Goal: Task Accomplishment & Management: Use online tool/utility

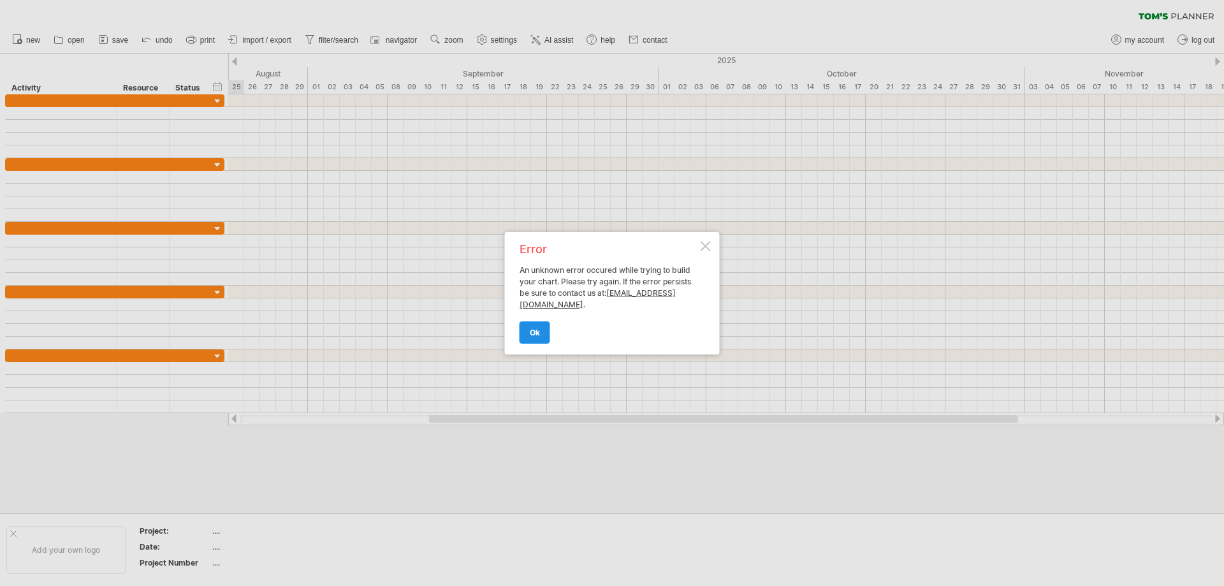
click at [532, 334] on span "ok" at bounding box center [535, 333] width 10 height 10
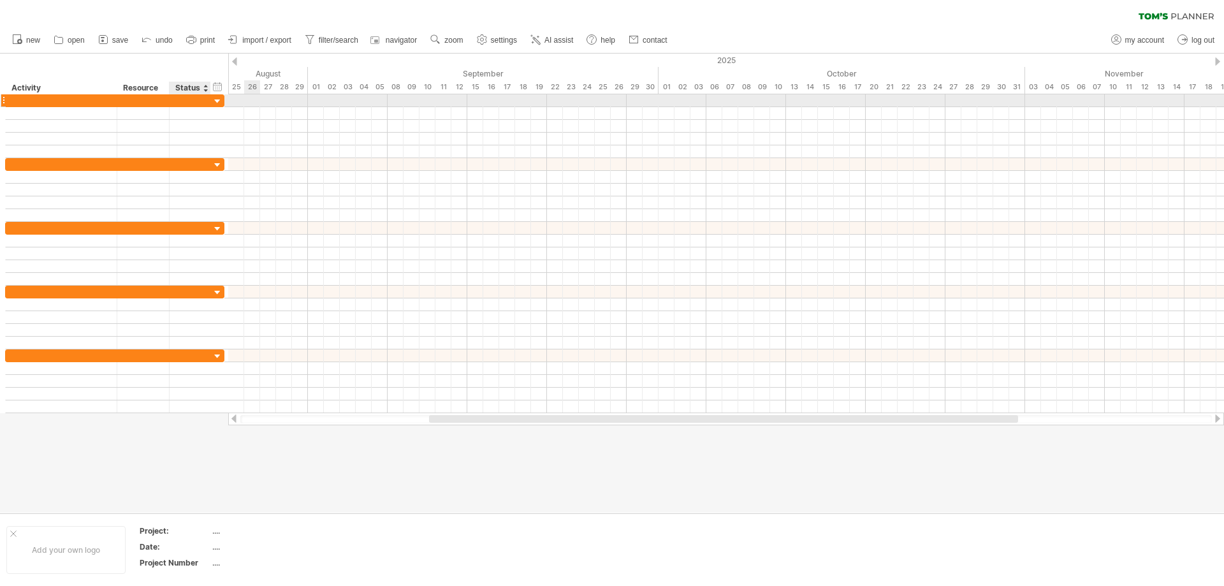
click at [219, 102] on div at bounding box center [218, 102] width 12 height 12
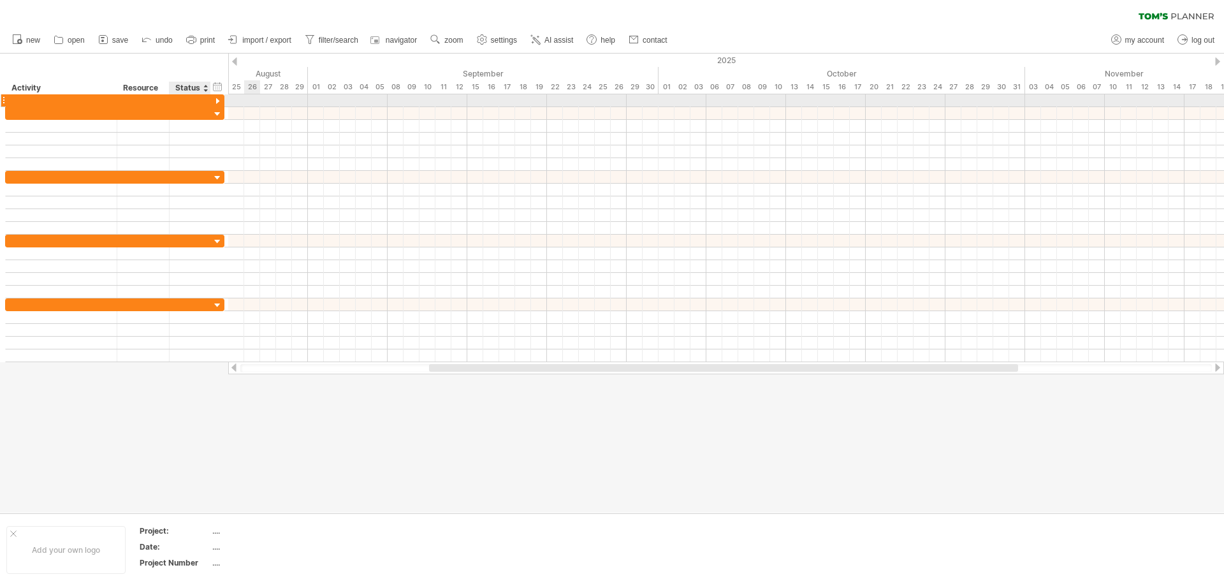
click at [219, 102] on div at bounding box center [218, 102] width 12 height 12
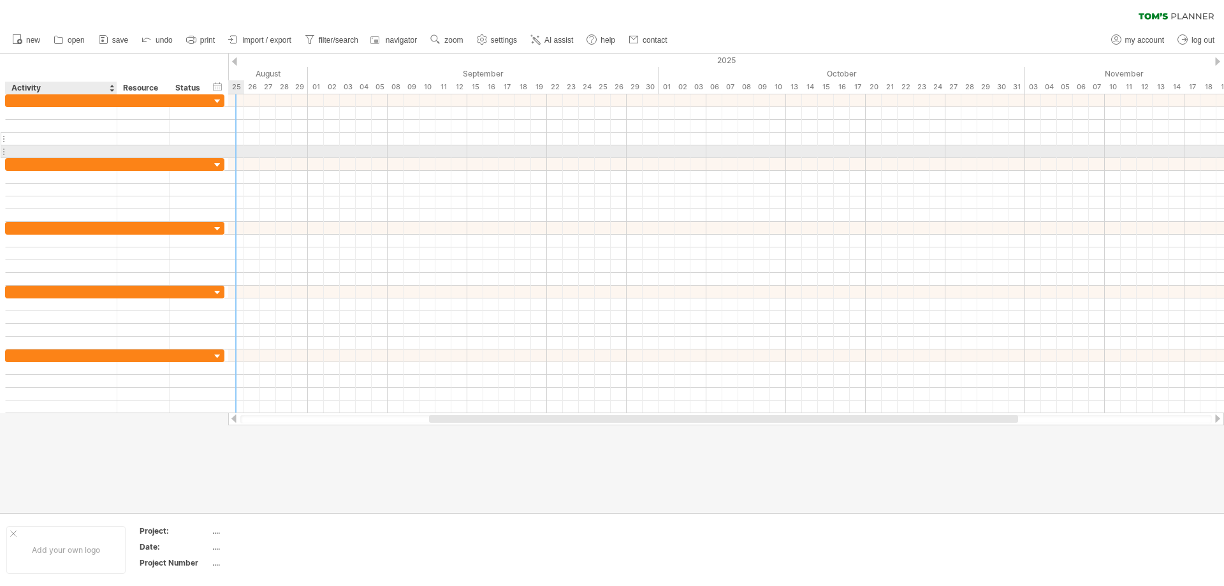
click at [80, 141] on div at bounding box center [61, 139] width 98 height 12
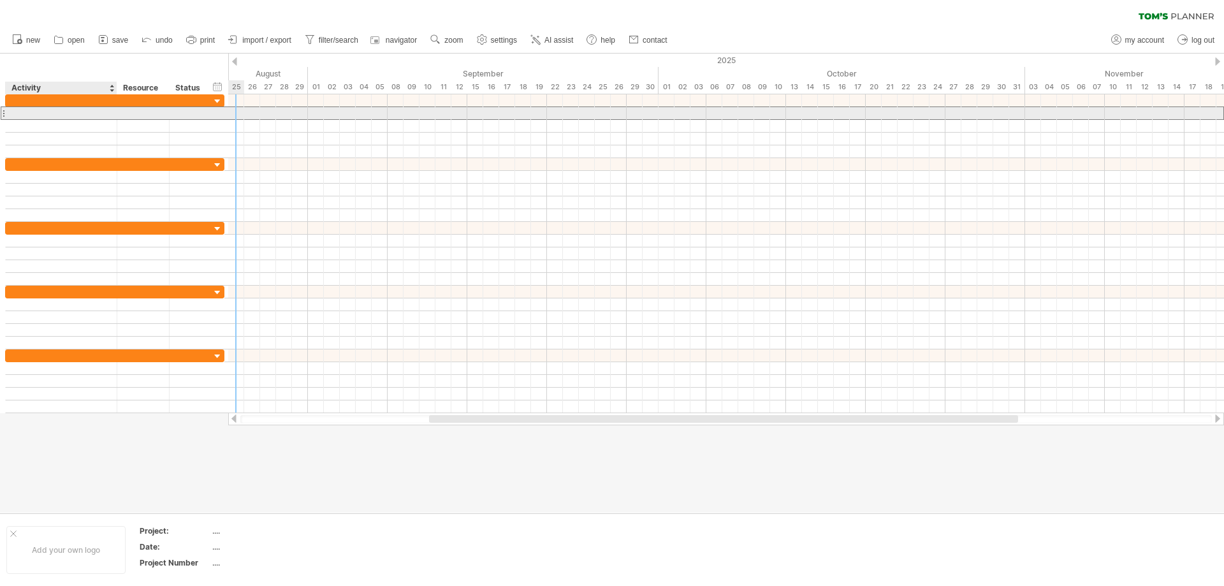
click at [85, 117] on div at bounding box center [61, 113] width 98 height 12
click at [143, 112] on div at bounding box center [143, 113] width 39 height 12
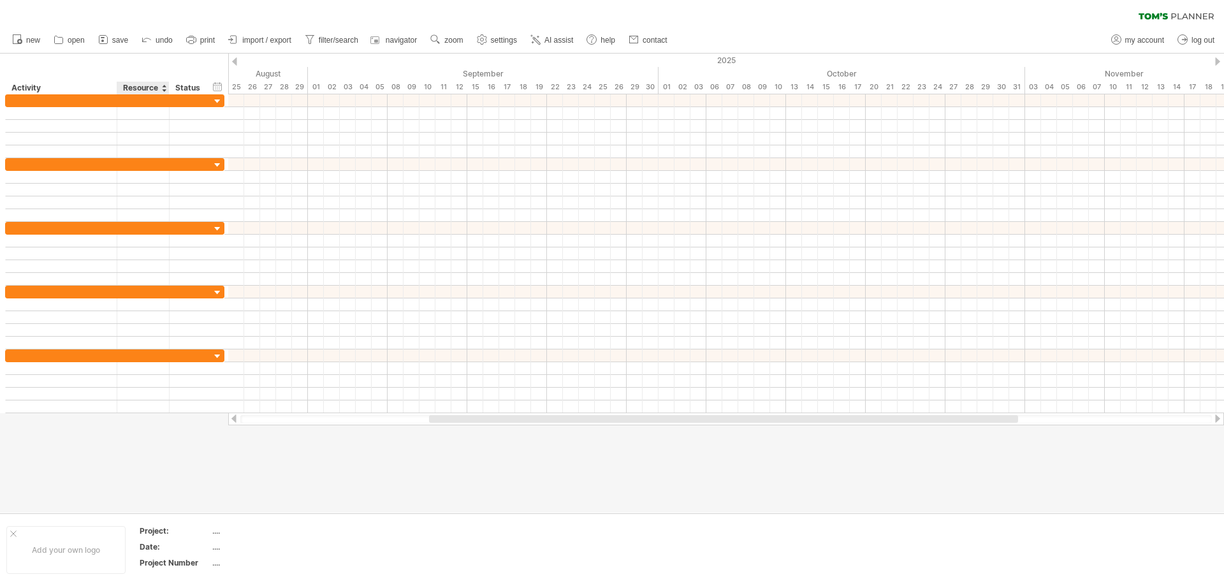
click at [163, 91] on div at bounding box center [163, 88] width 5 height 13
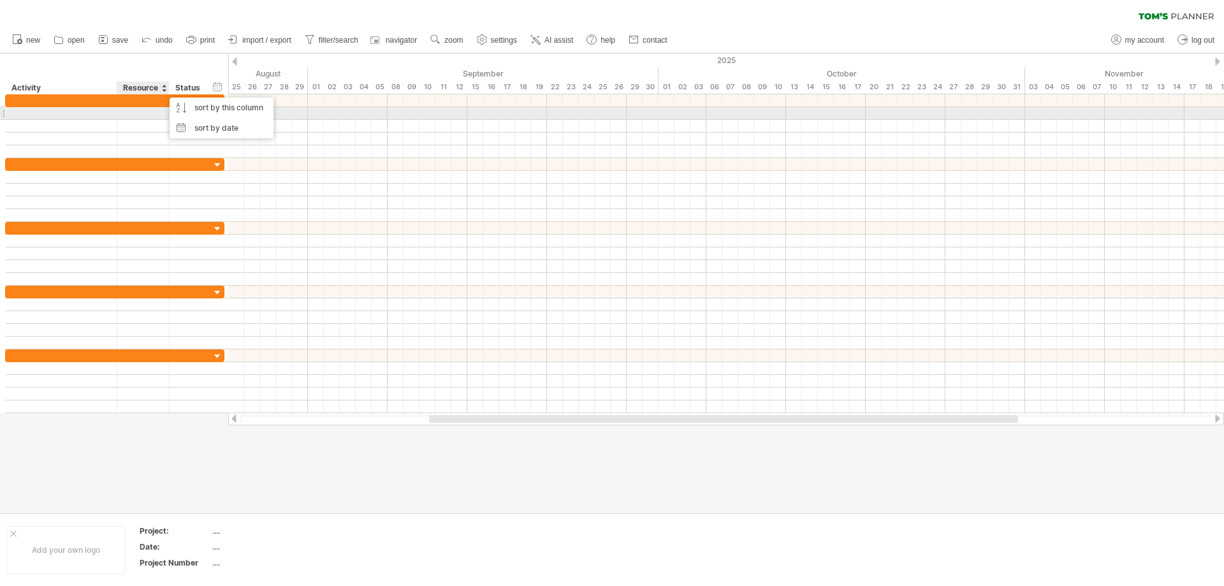
click at [153, 113] on div at bounding box center [143, 113] width 39 height 12
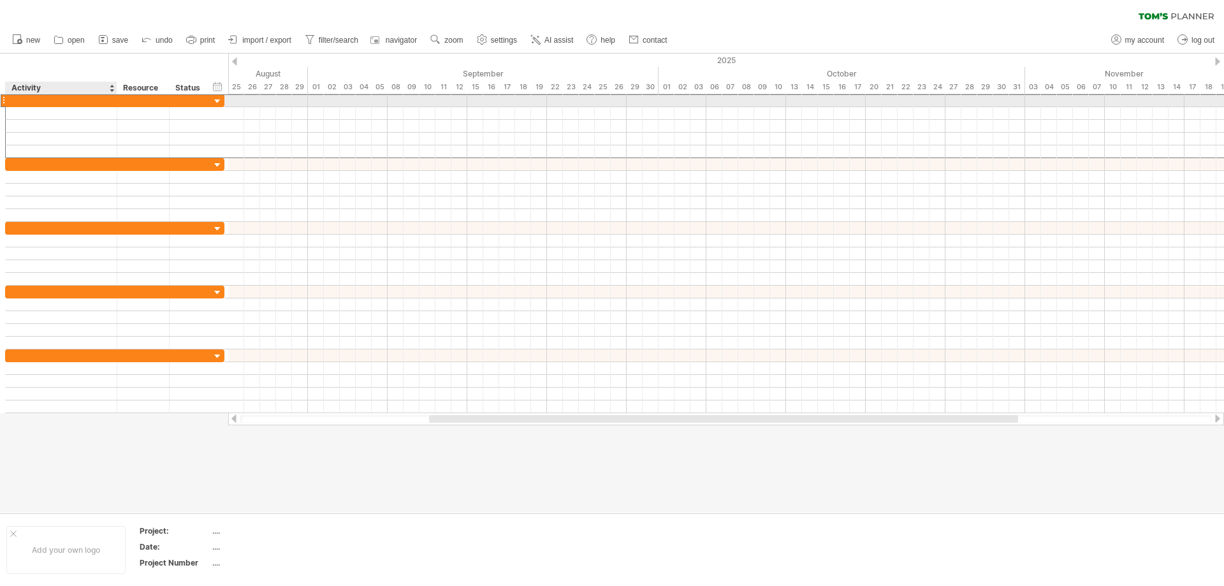
click at [52, 98] on div at bounding box center [61, 100] width 98 height 12
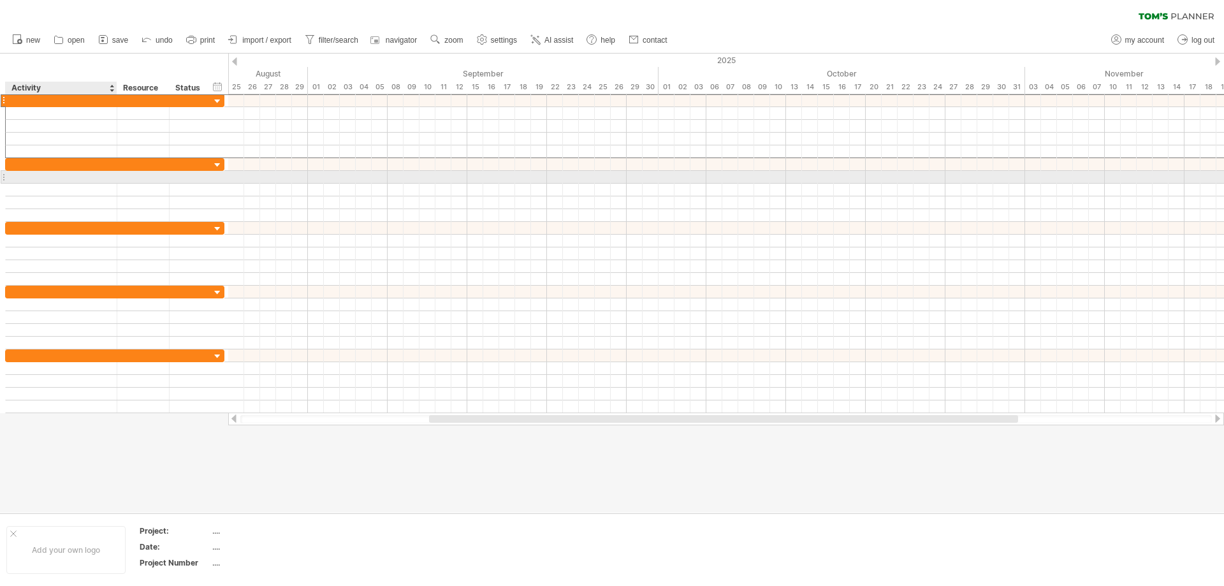
click at [103, 181] on div at bounding box center [61, 177] width 98 height 12
click at [107, 163] on div at bounding box center [61, 164] width 98 height 12
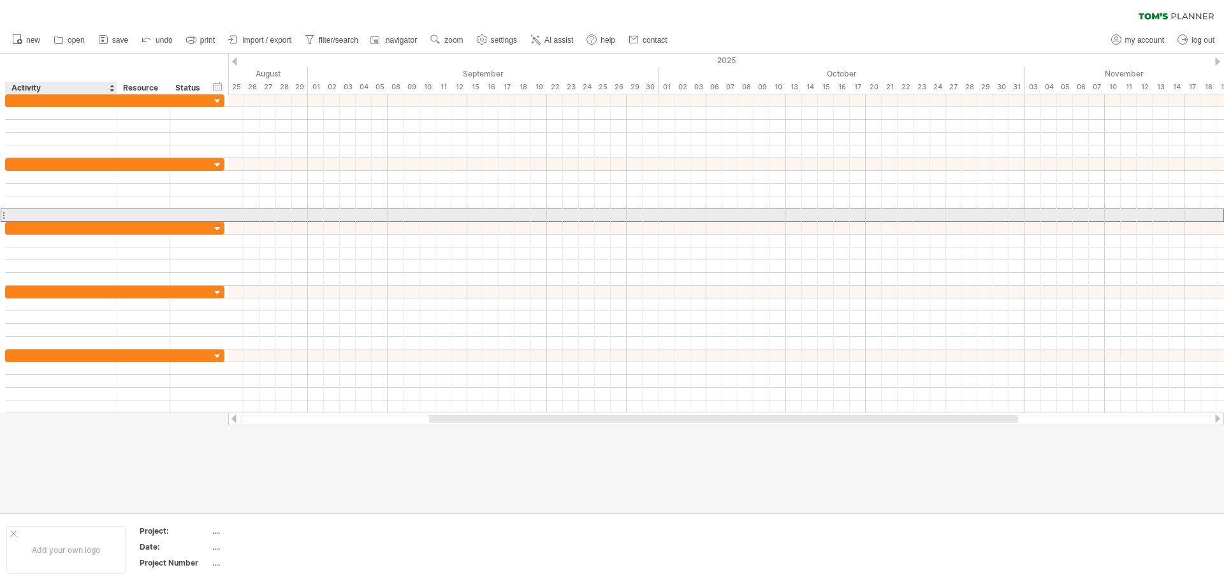
click at [109, 211] on div at bounding box center [61, 215] width 98 height 12
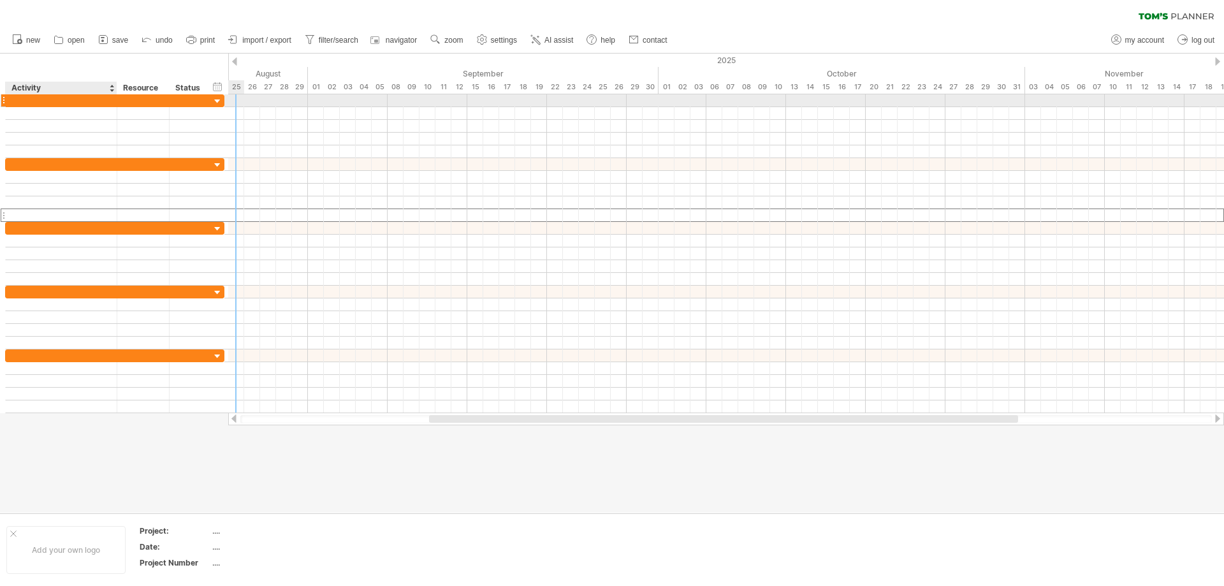
click at [85, 98] on div at bounding box center [61, 100] width 98 height 12
type input "*"
type input "*********"
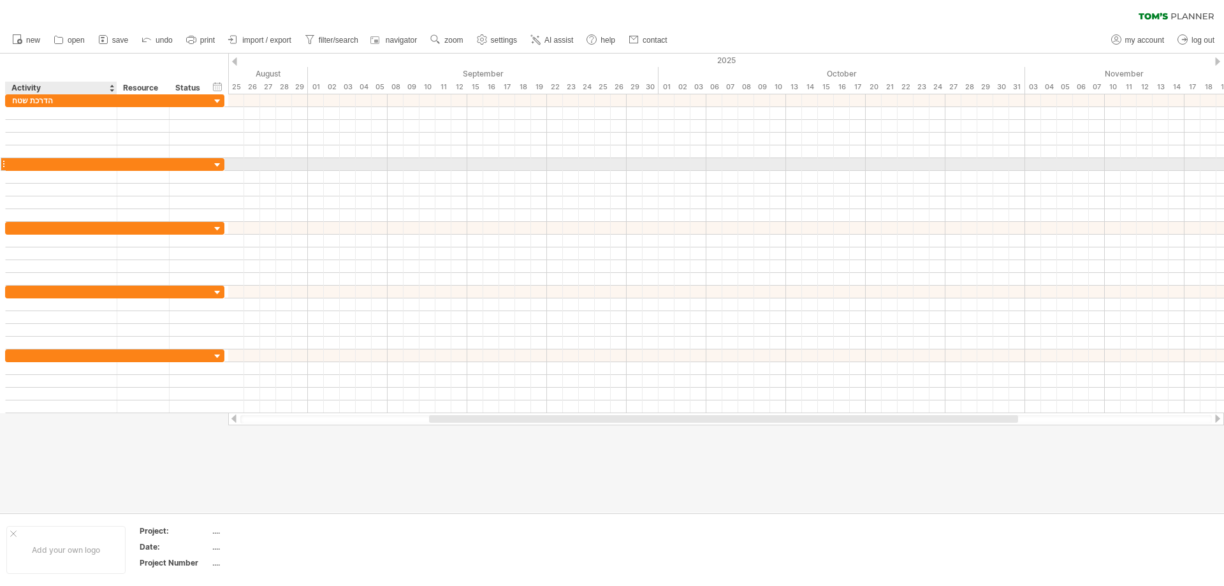
click at [71, 158] on div at bounding box center [61, 164] width 98 height 12
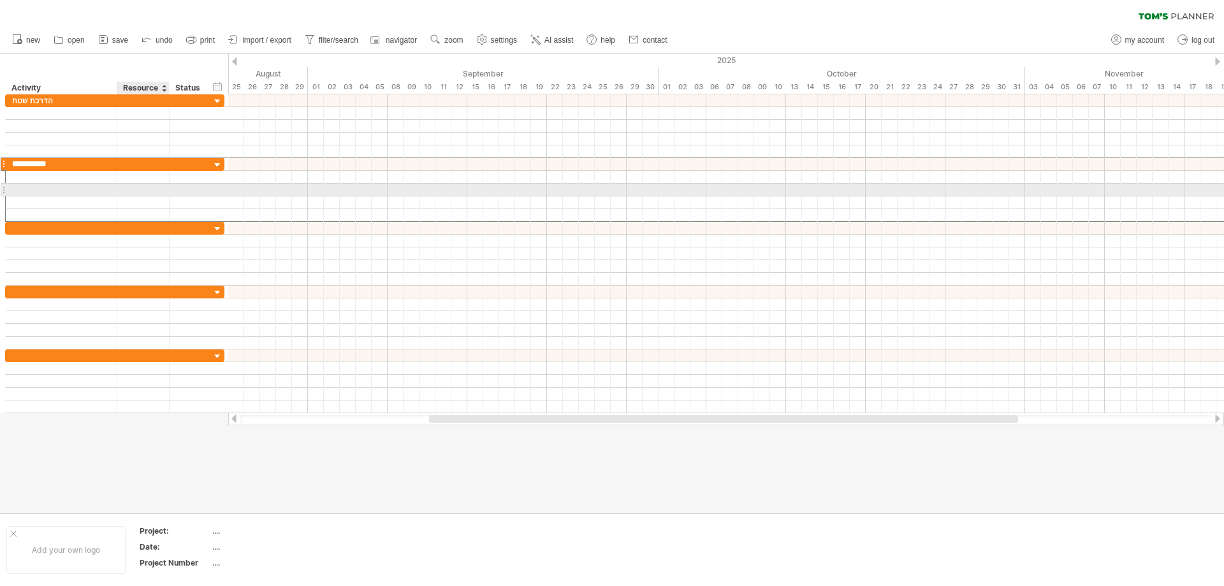
type input "**********"
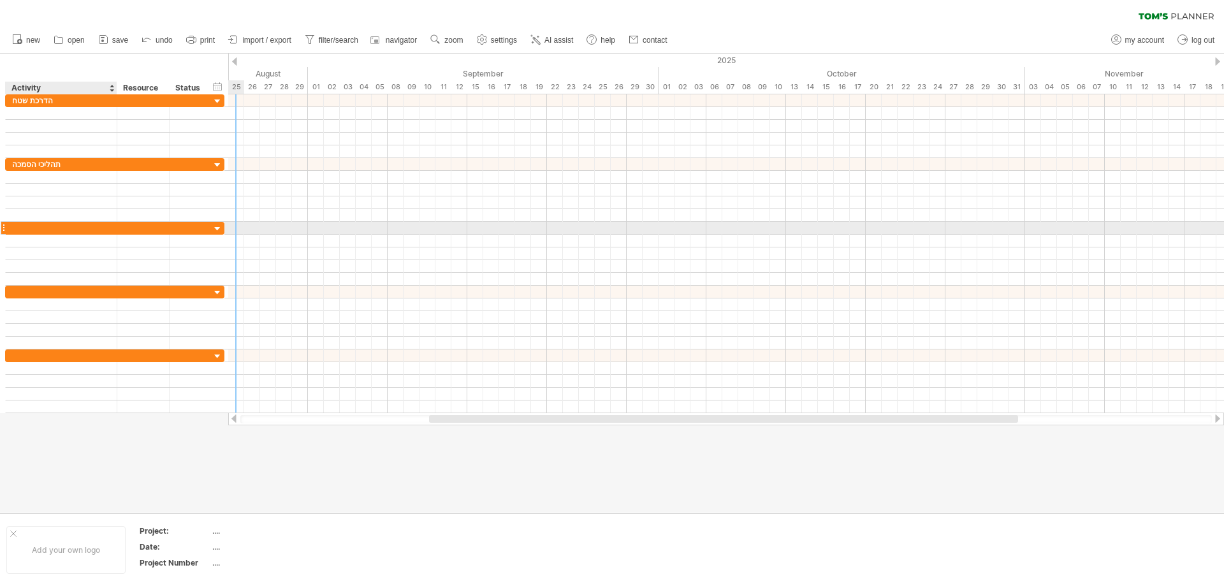
click at [27, 231] on input "text" at bounding box center [61, 228] width 98 height 12
type input "**********"
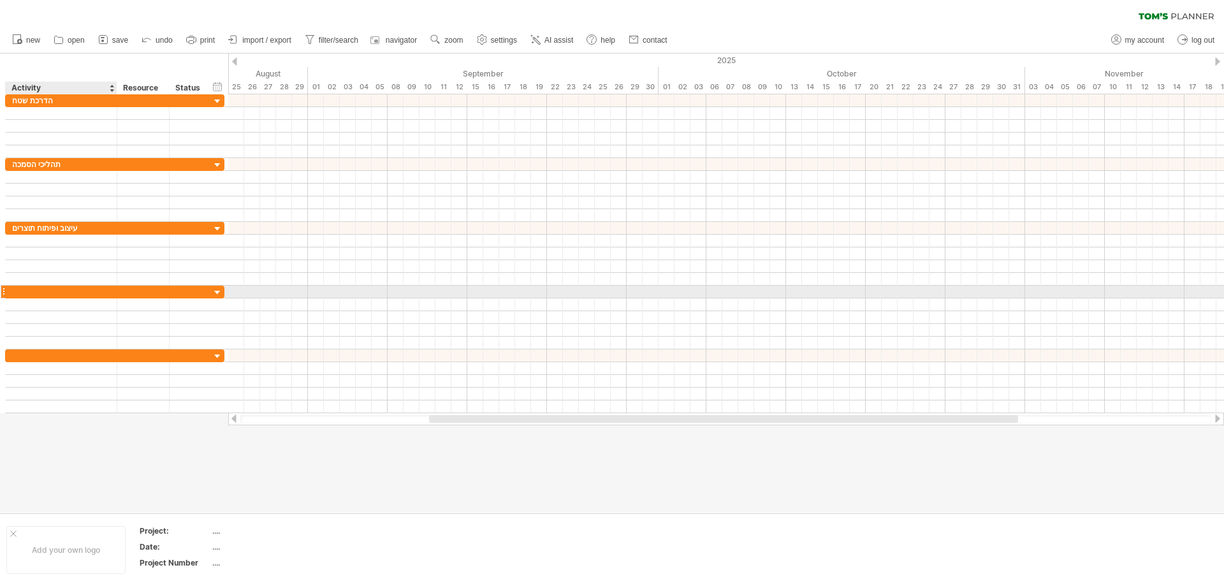
click at [88, 289] on div at bounding box center [61, 292] width 98 height 12
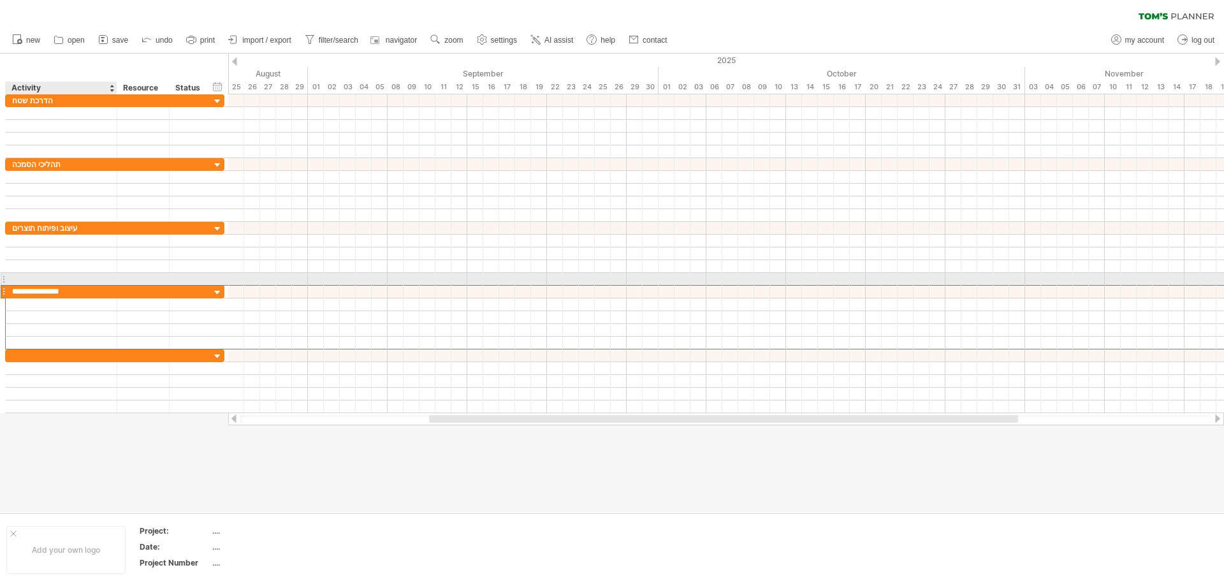
type input "**********"
type input "*********"
type input "**********"
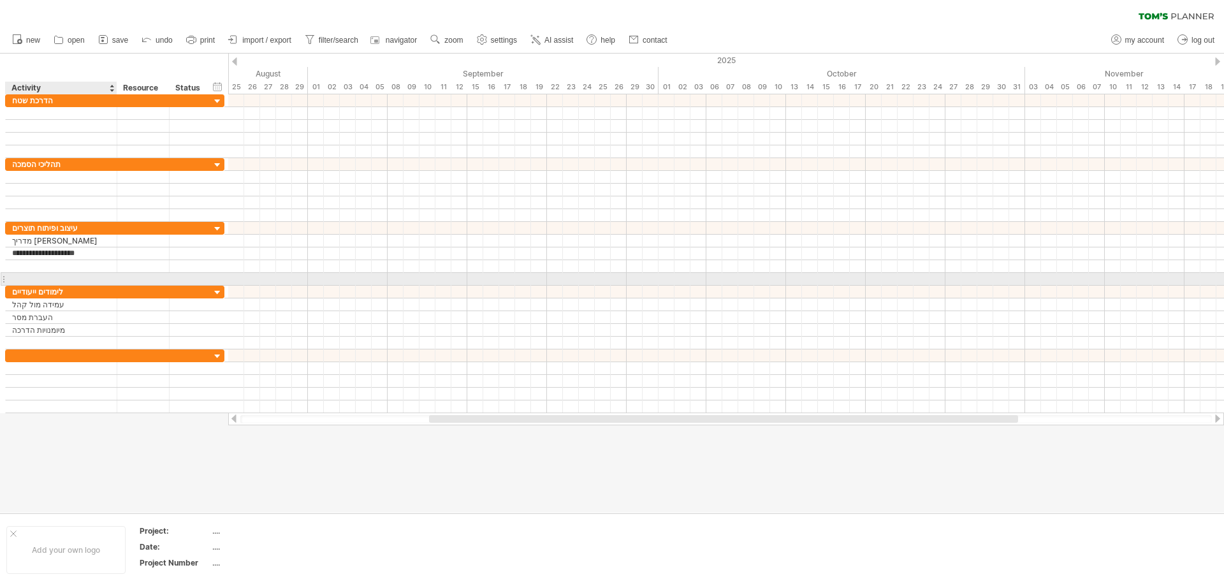
type input "**********"
type input "*****"
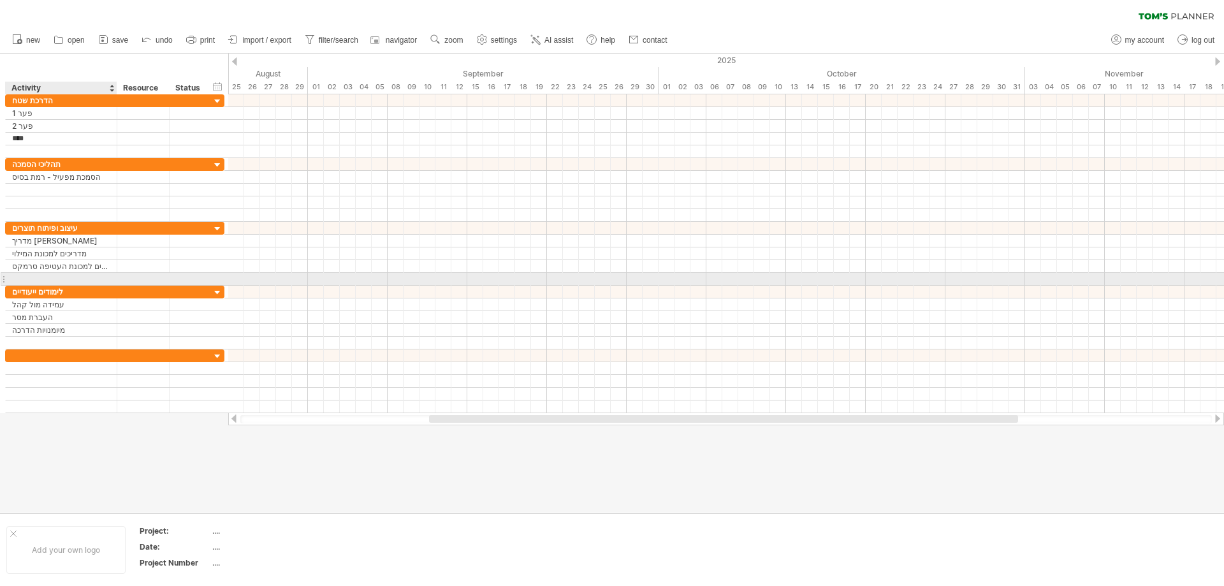
type input "*****"
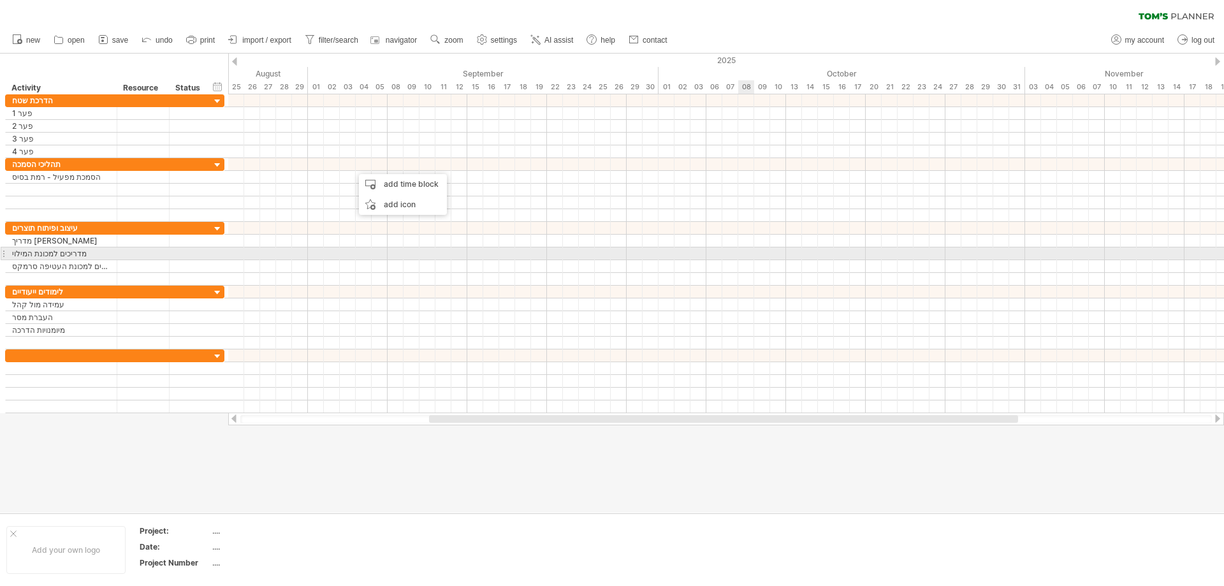
drag, startPoint x: 918, startPoint y: 261, endPoint x: 907, endPoint y: 252, distance: 14.0
click at [918, 257] on div at bounding box center [726, 254] width 996 height 64
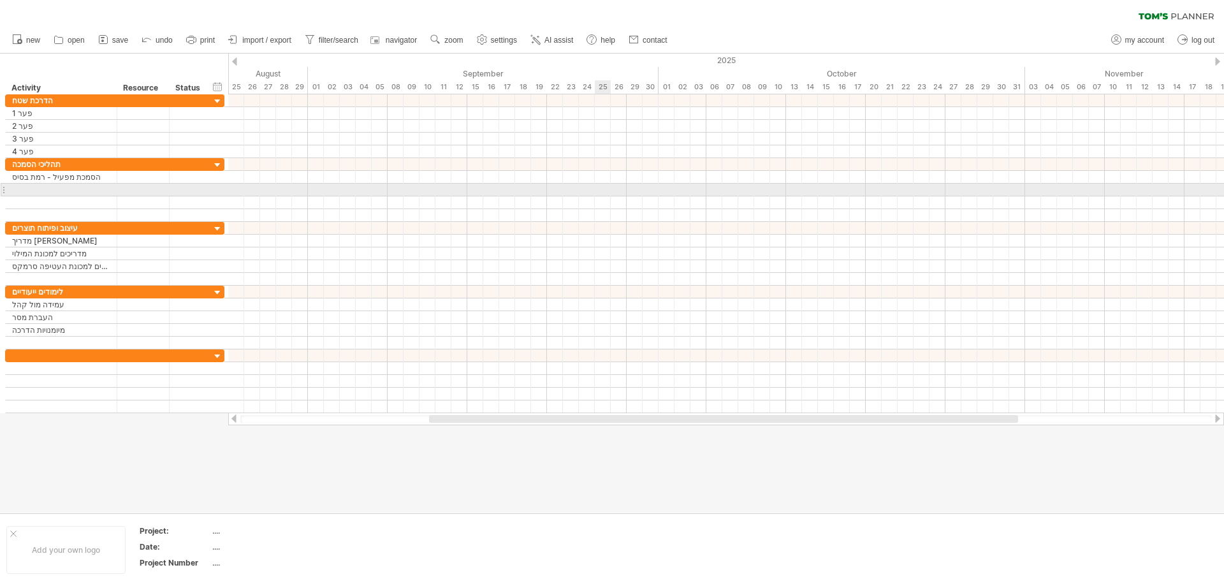
click at [609, 184] on div at bounding box center [726, 190] width 996 height 13
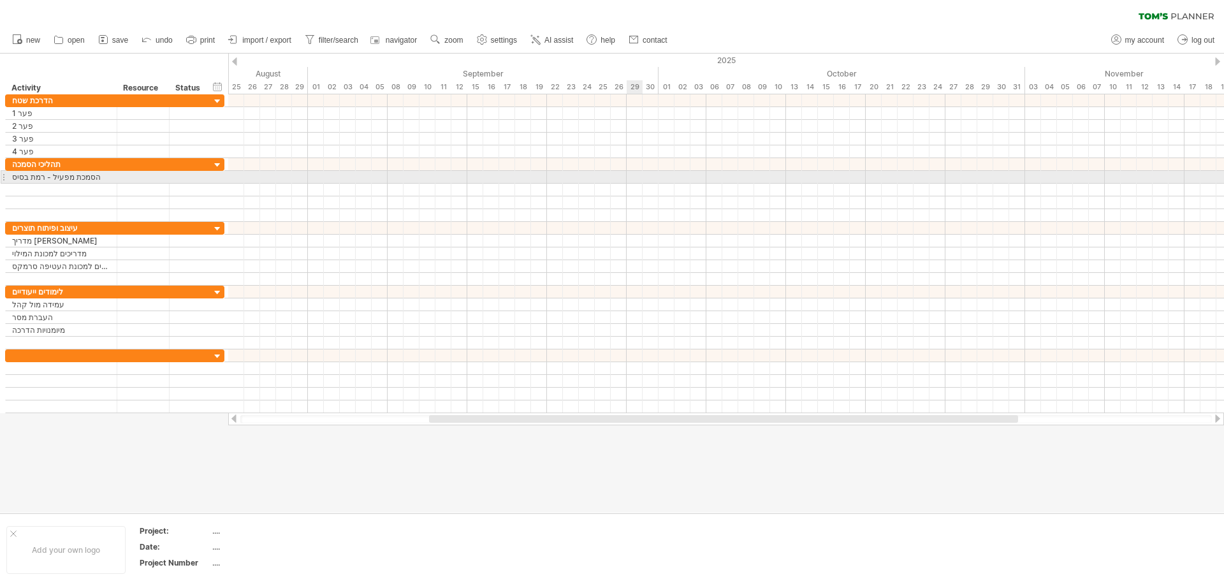
click at [650, 164] on div at bounding box center [726, 164] width 996 height 13
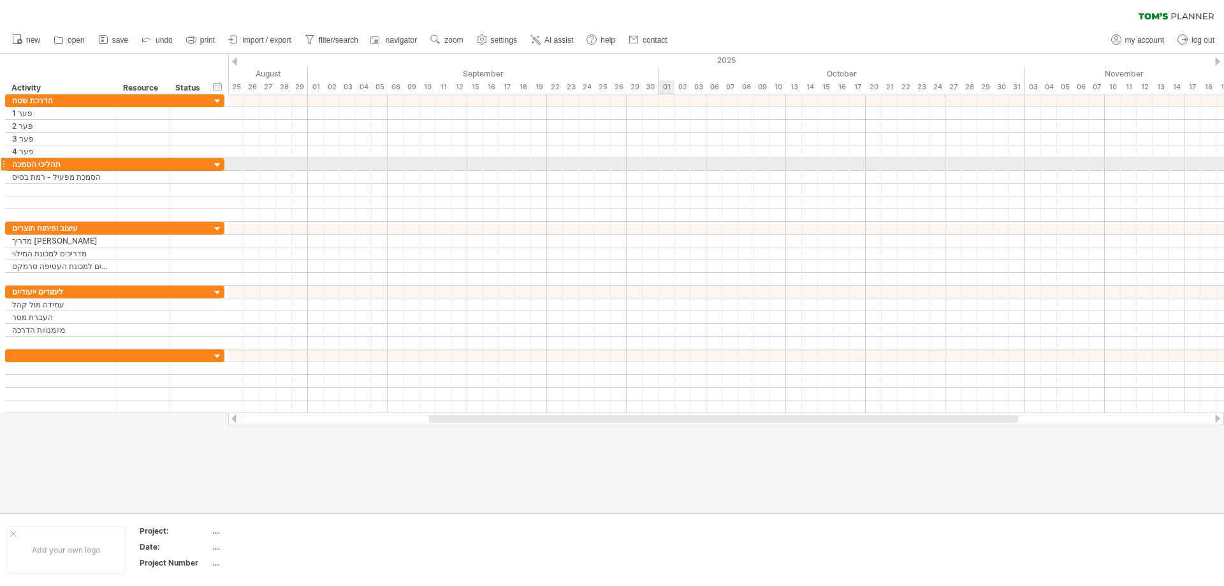
click at [669, 158] on div at bounding box center [726, 164] width 996 height 13
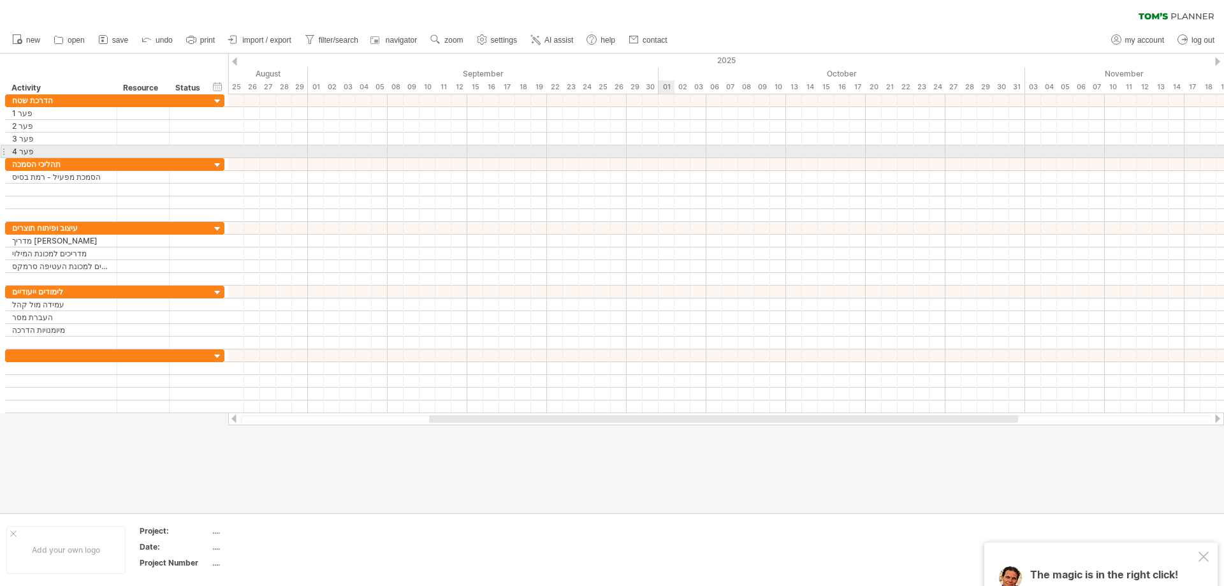
click at [670, 147] on div at bounding box center [726, 151] width 996 height 13
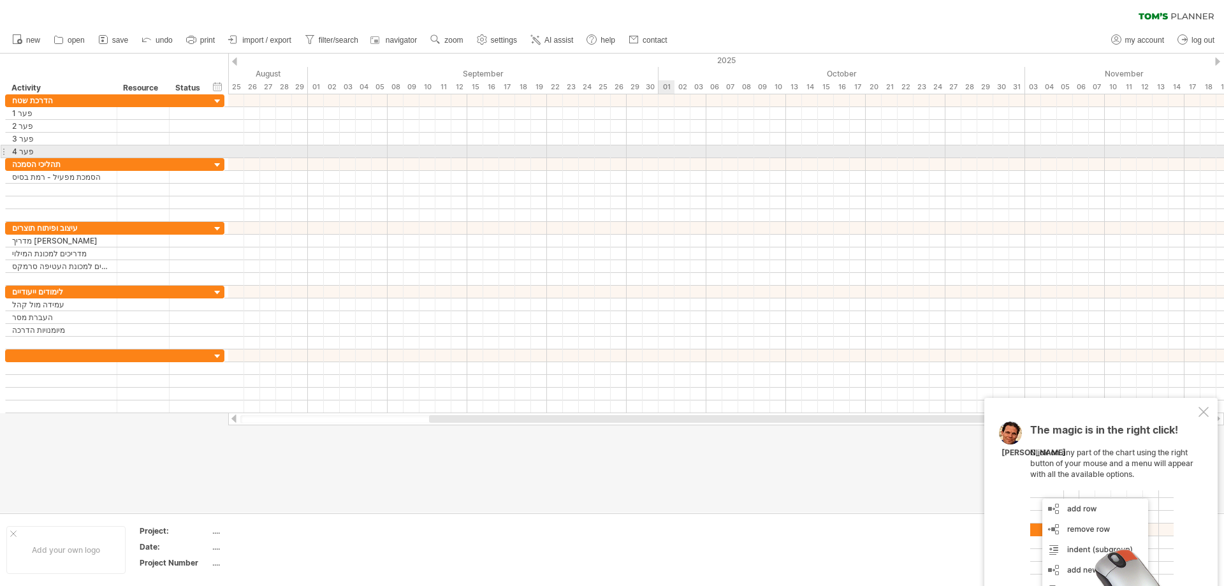
click at [670, 147] on div at bounding box center [726, 151] width 996 height 13
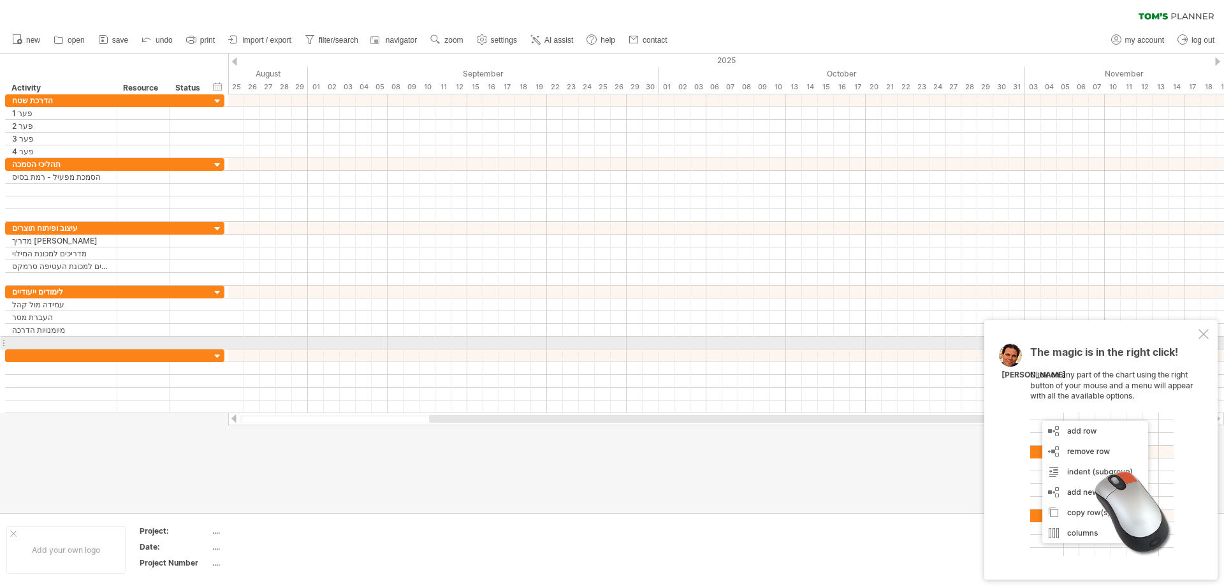
click at [1205, 337] on div at bounding box center [1204, 334] width 10 height 10
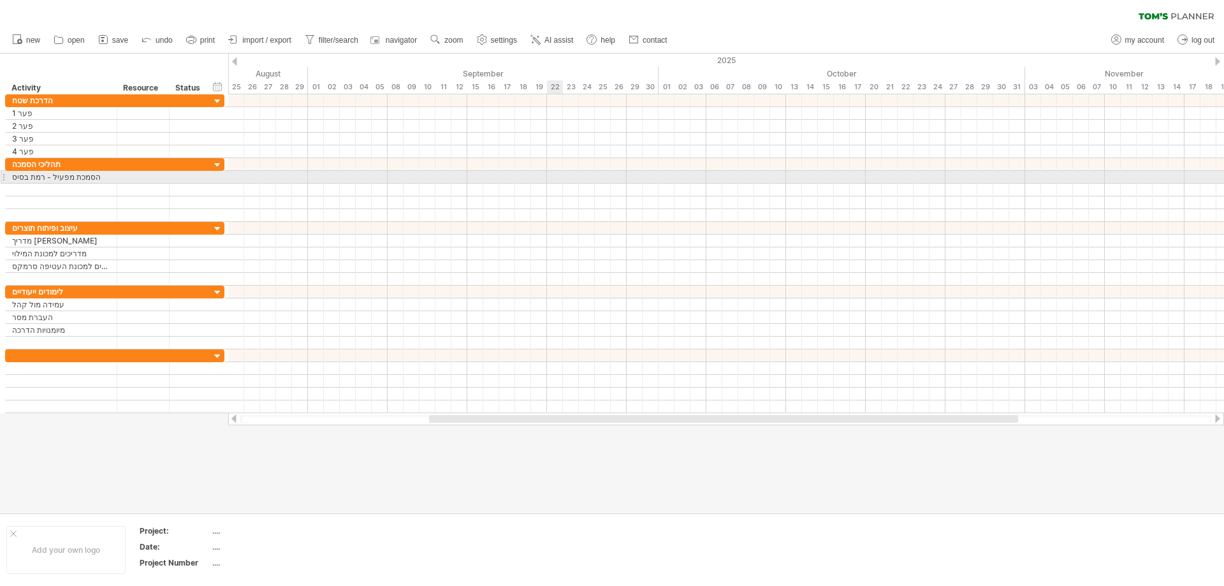
drag, startPoint x: 473, startPoint y: 173, endPoint x: 556, endPoint y: 180, distance: 83.1
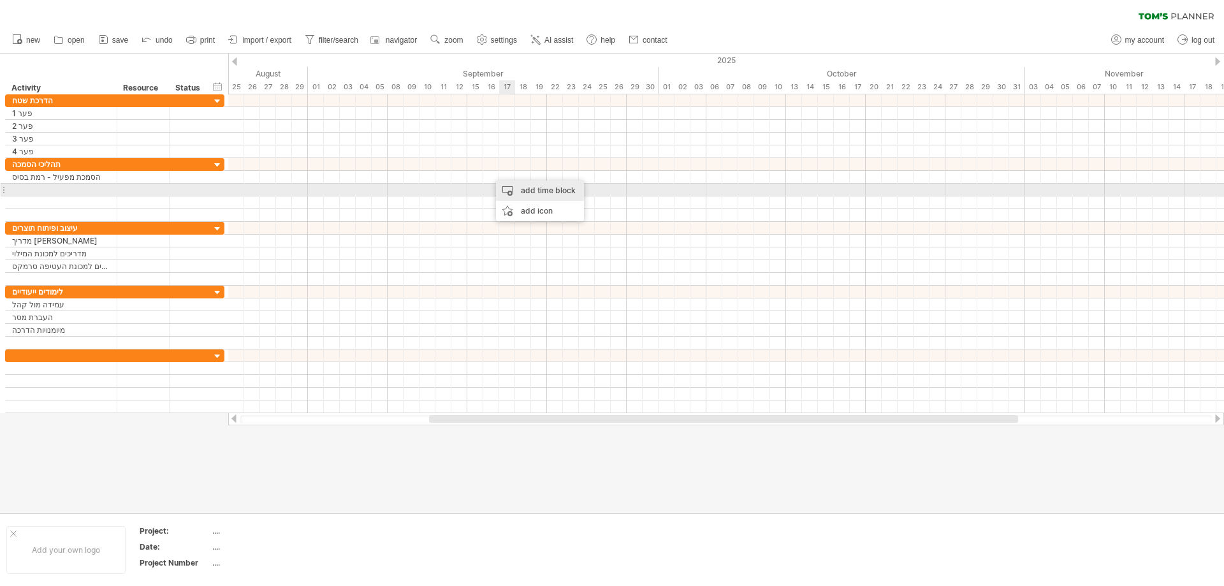
click at [516, 185] on div "add time block" at bounding box center [540, 190] width 88 height 20
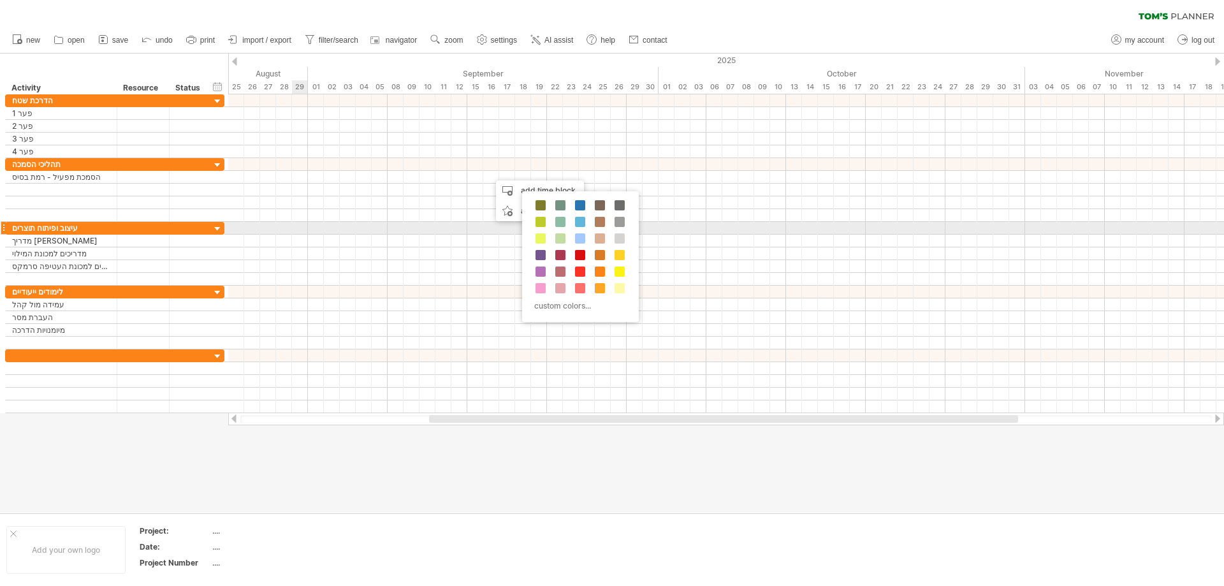
click at [310, 222] on div at bounding box center [726, 228] width 996 height 13
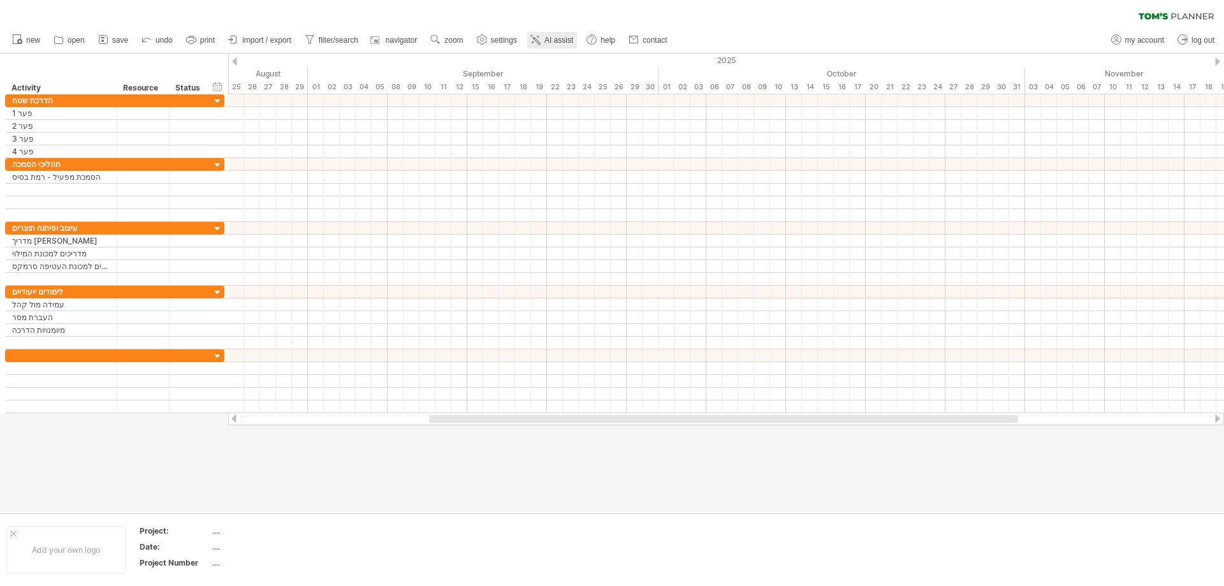
click at [540, 36] on icon at bounding box center [535, 39] width 13 height 13
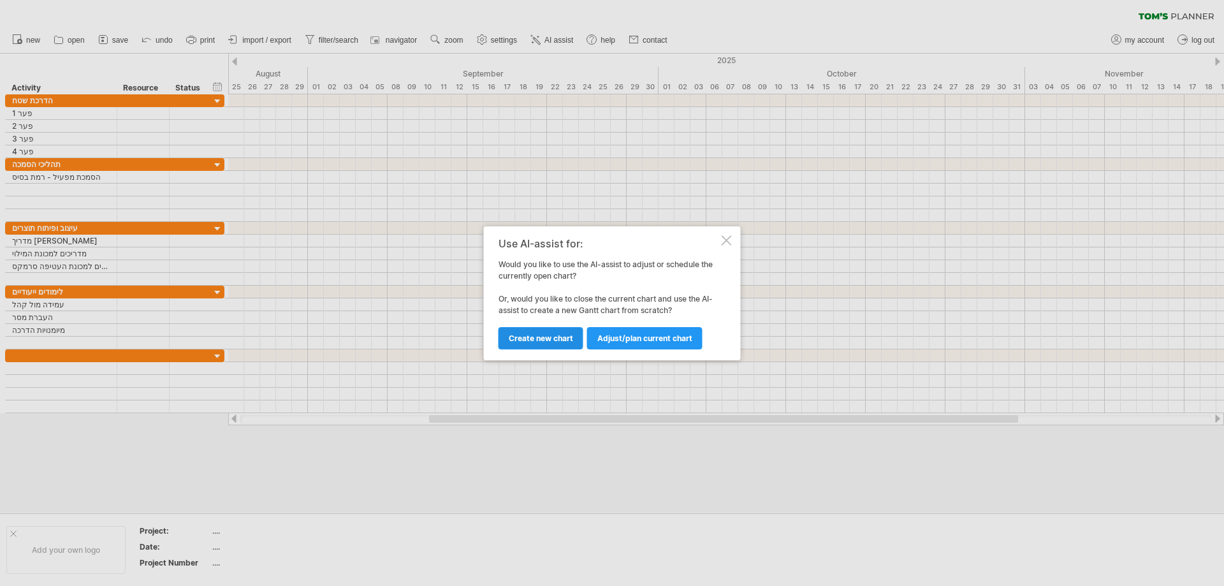
click at [564, 338] on span "Create new chart" at bounding box center [541, 338] width 64 height 10
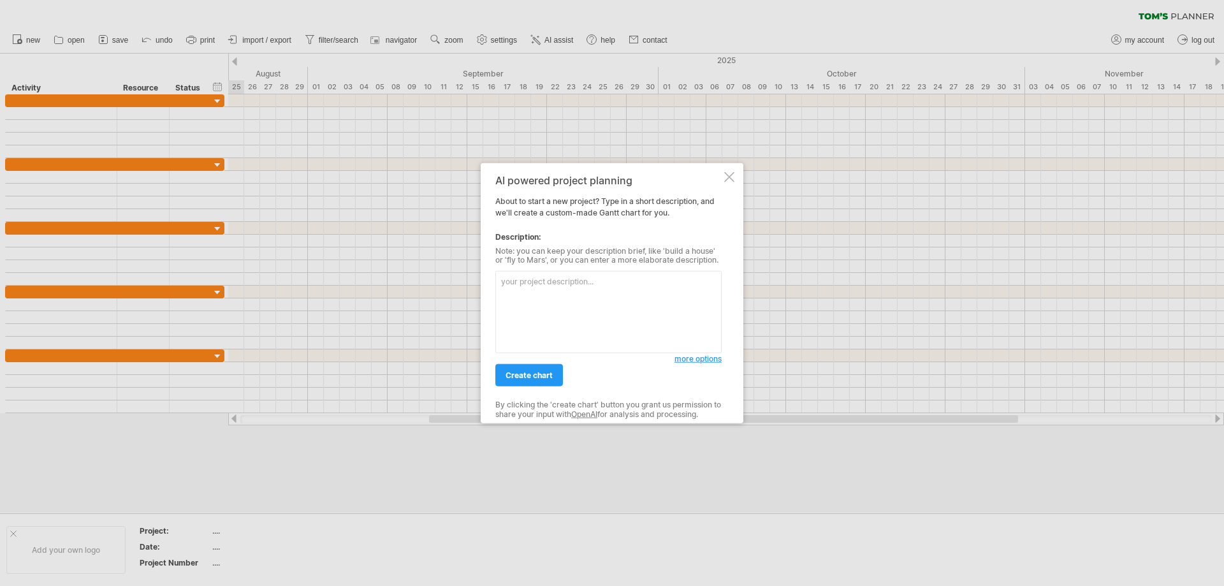
click at [732, 180] on div at bounding box center [729, 177] width 10 height 10
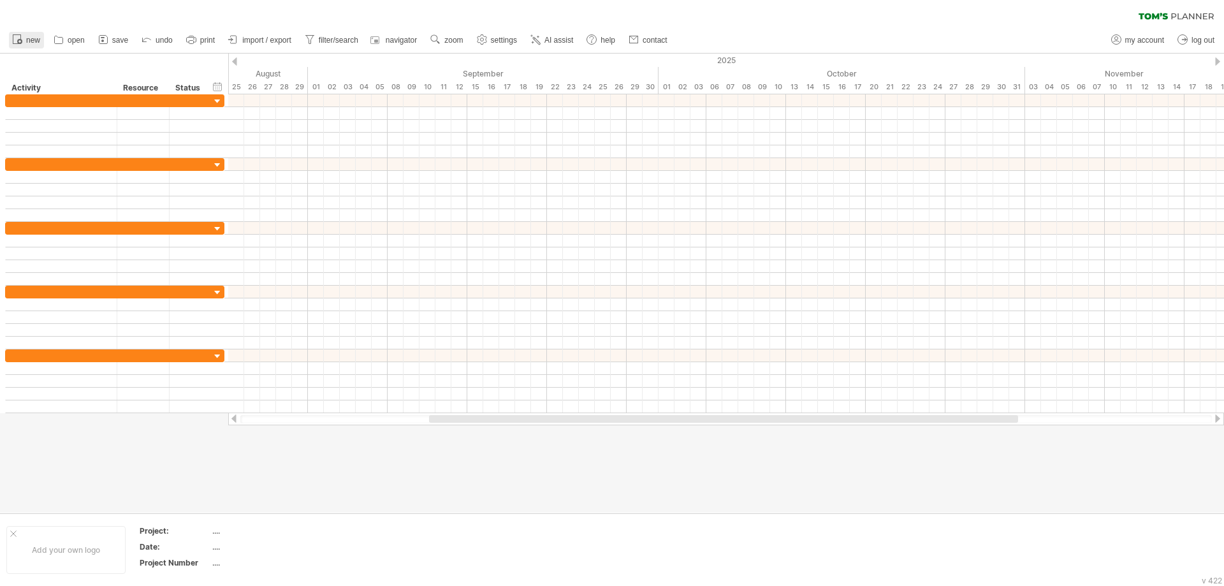
click at [23, 43] on icon at bounding box center [17, 39] width 13 height 13
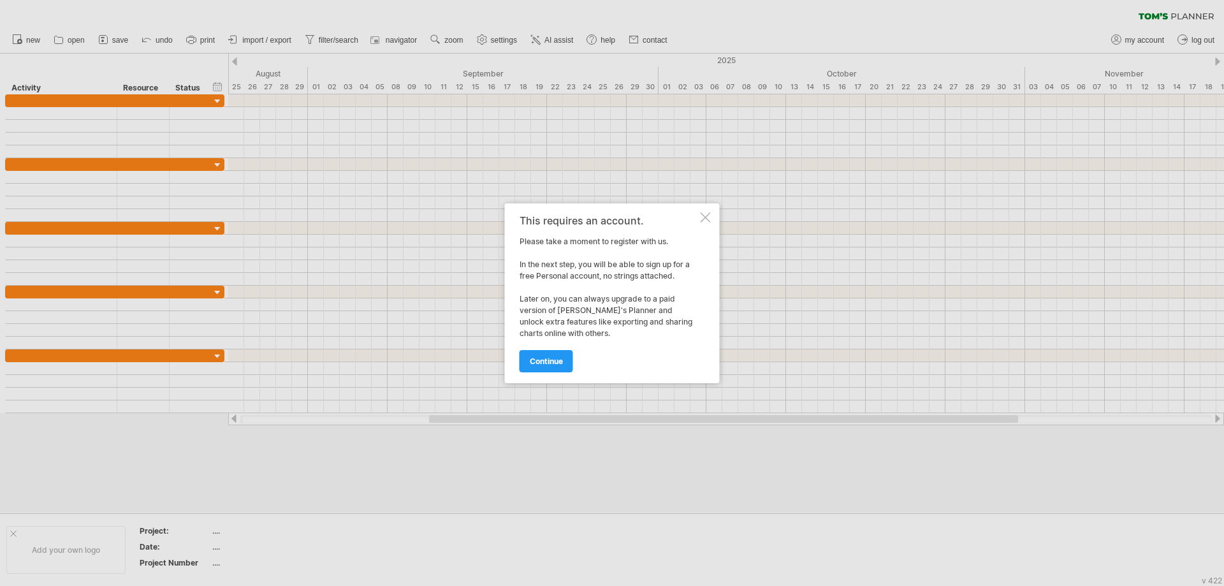
click at [705, 218] on div at bounding box center [706, 217] width 10 height 10
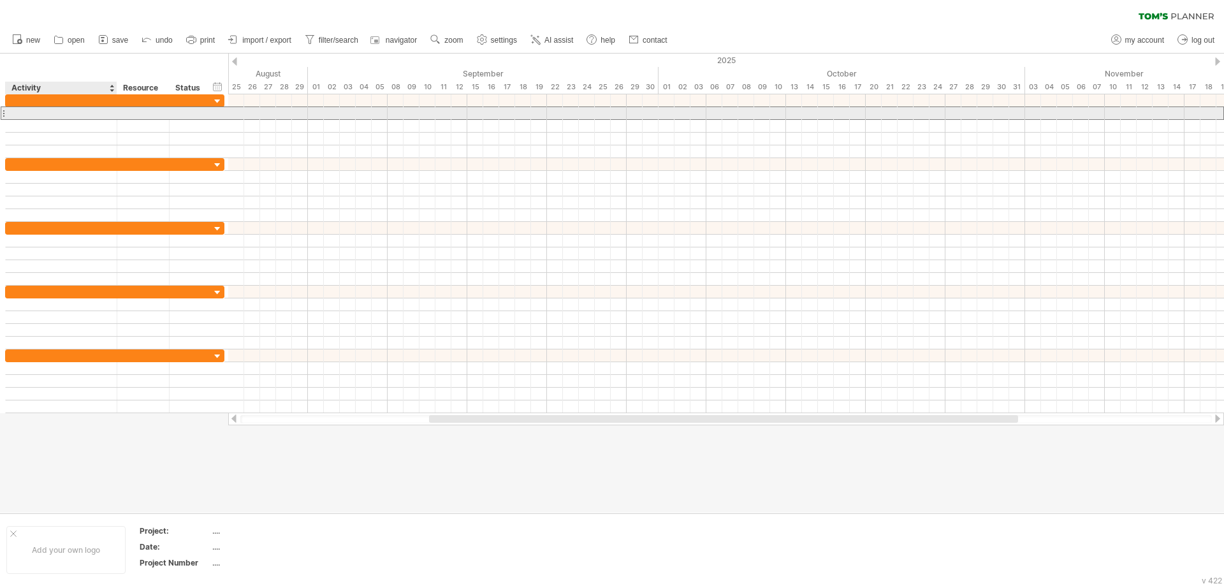
click at [74, 108] on div at bounding box center [61, 113] width 98 height 12
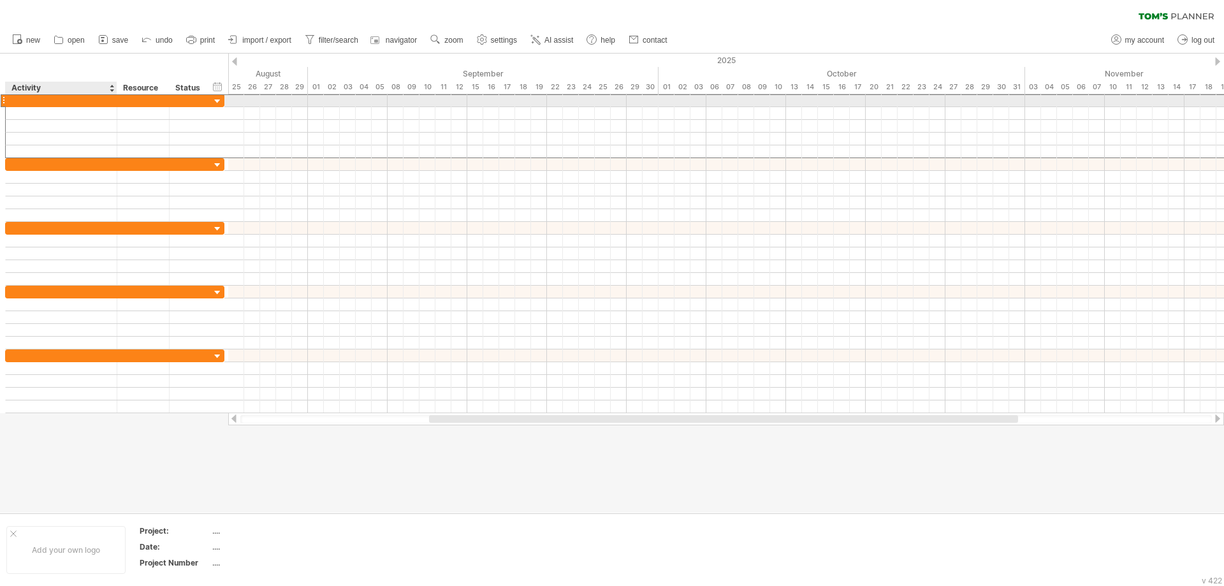
click at [89, 103] on div at bounding box center [61, 100] width 98 height 12
click at [218, 101] on div at bounding box center [218, 102] width 12 height 12
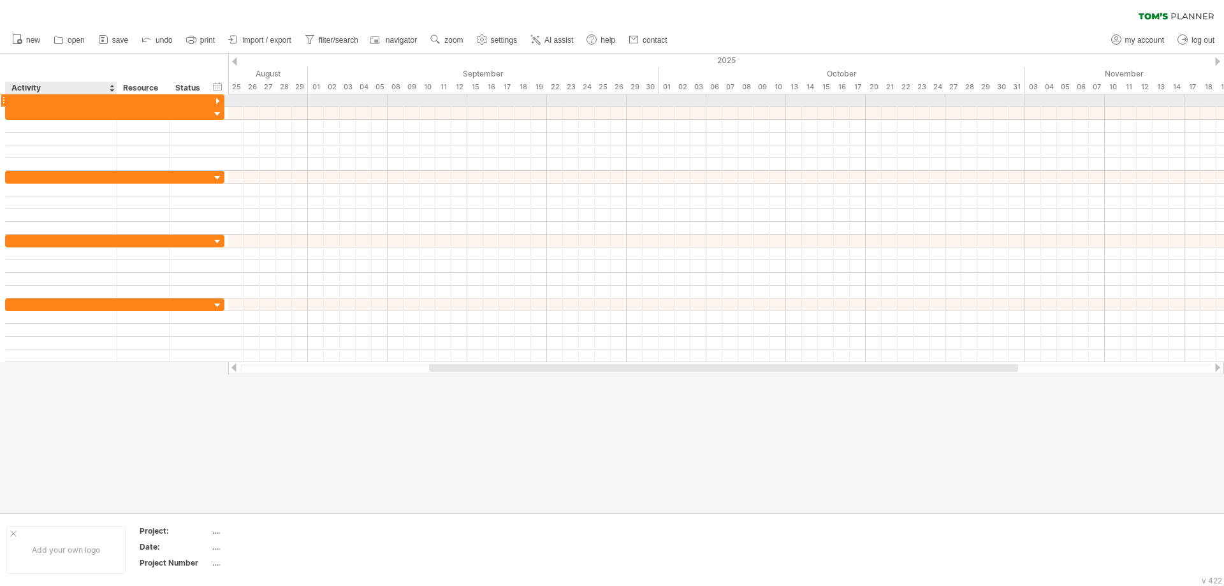
click at [102, 101] on div at bounding box center [61, 100] width 98 height 12
click at [100, 114] on div at bounding box center [61, 113] width 98 height 12
click at [221, 112] on div at bounding box center [218, 114] width 12 height 12
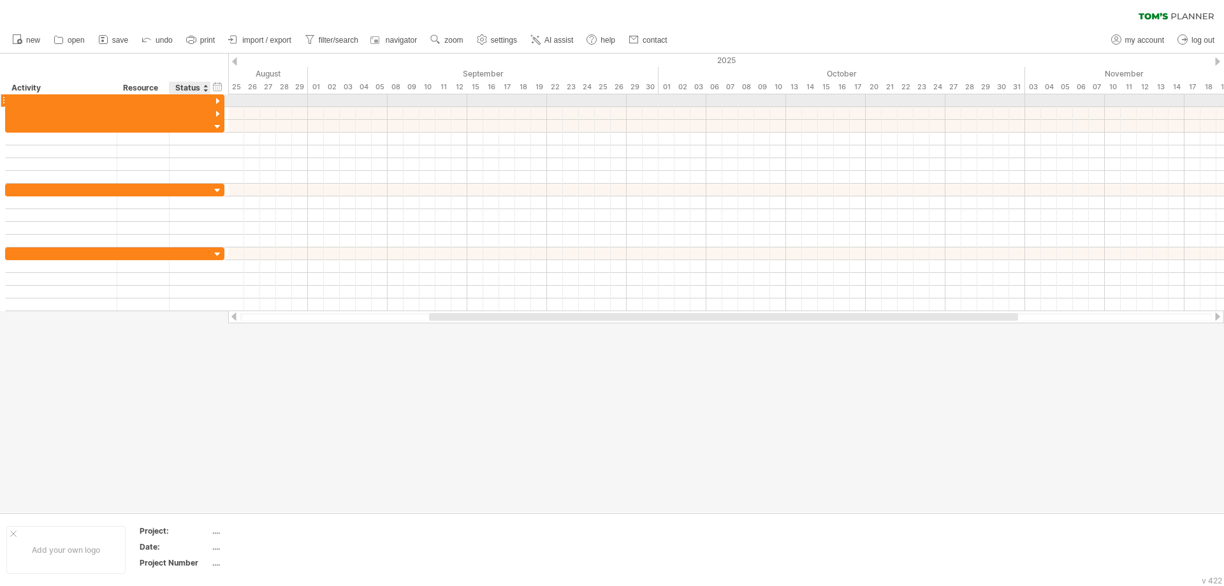
click at [220, 101] on div at bounding box center [218, 102] width 12 height 12
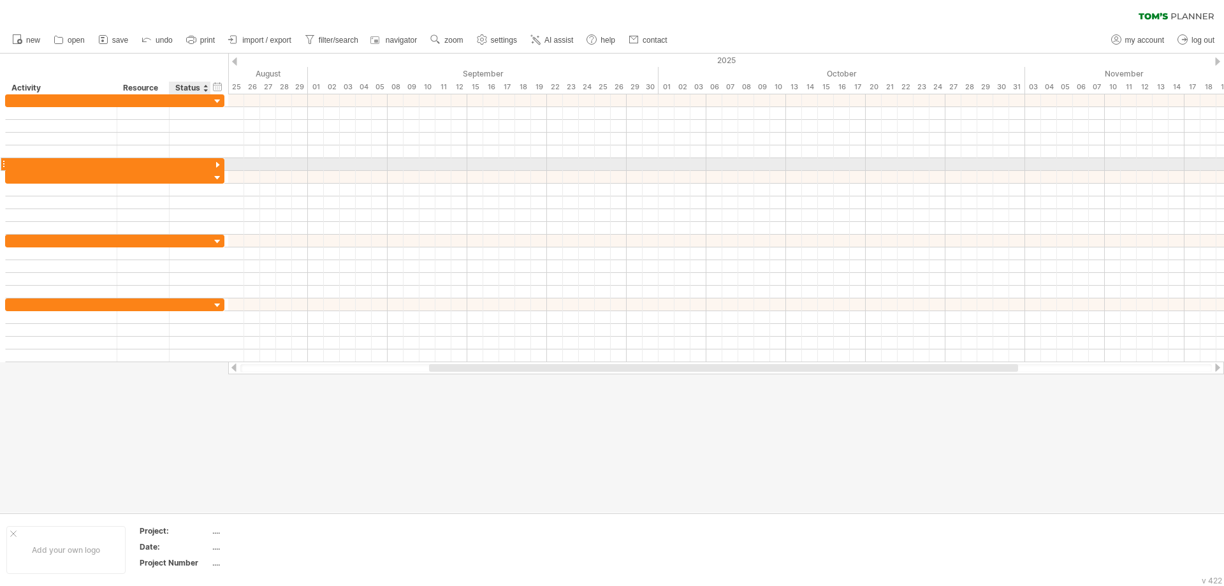
click at [220, 164] on div at bounding box center [218, 165] width 12 height 12
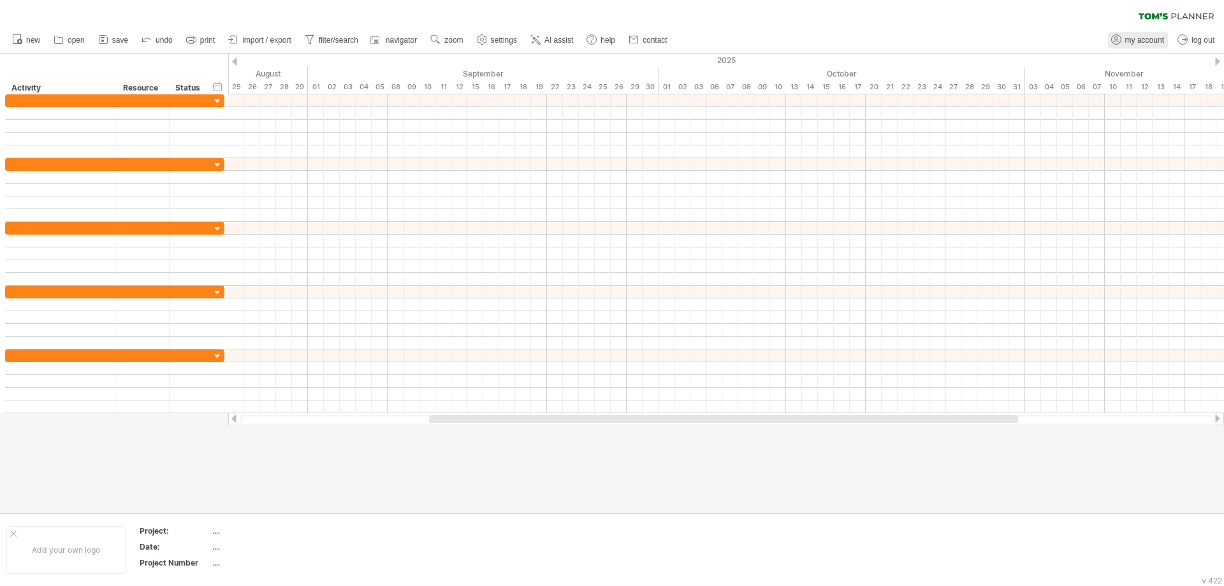
click at [1152, 45] on link "my account" at bounding box center [1138, 40] width 60 height 17
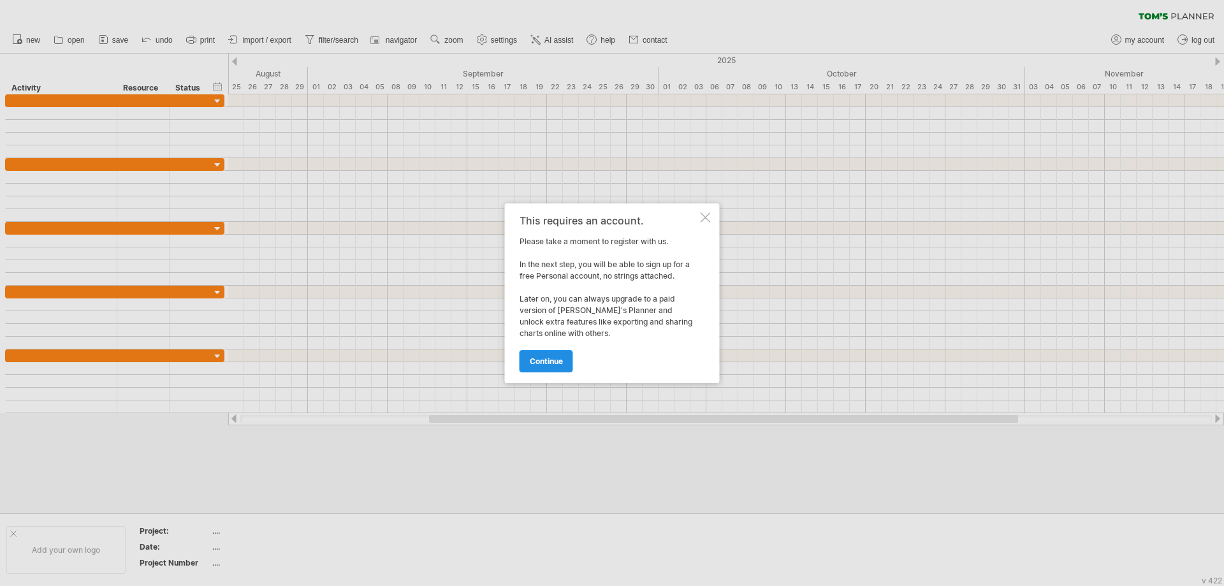
click at [523, 368] on link "continue" at bounding box center [547, 361] width 54 height 22
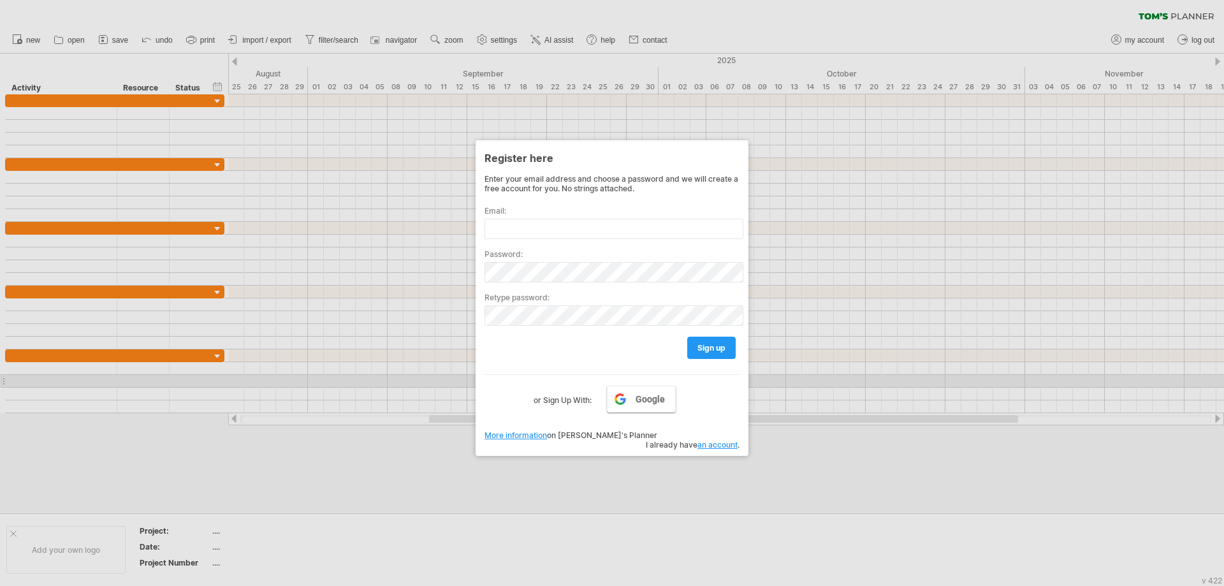
click at [646, 386] on link "Google" at bounding box center [641, 399] width 69 height 27
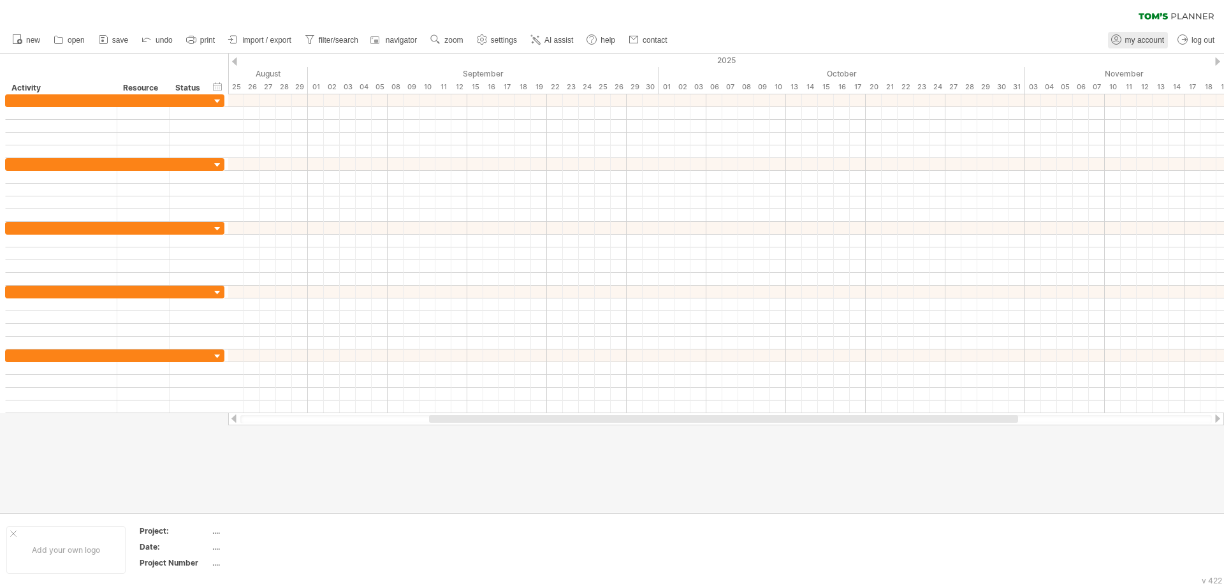
click at [1148, 37] on span "my account" at bounding box center [1144, 40] width 39 height 9
type input "**********"
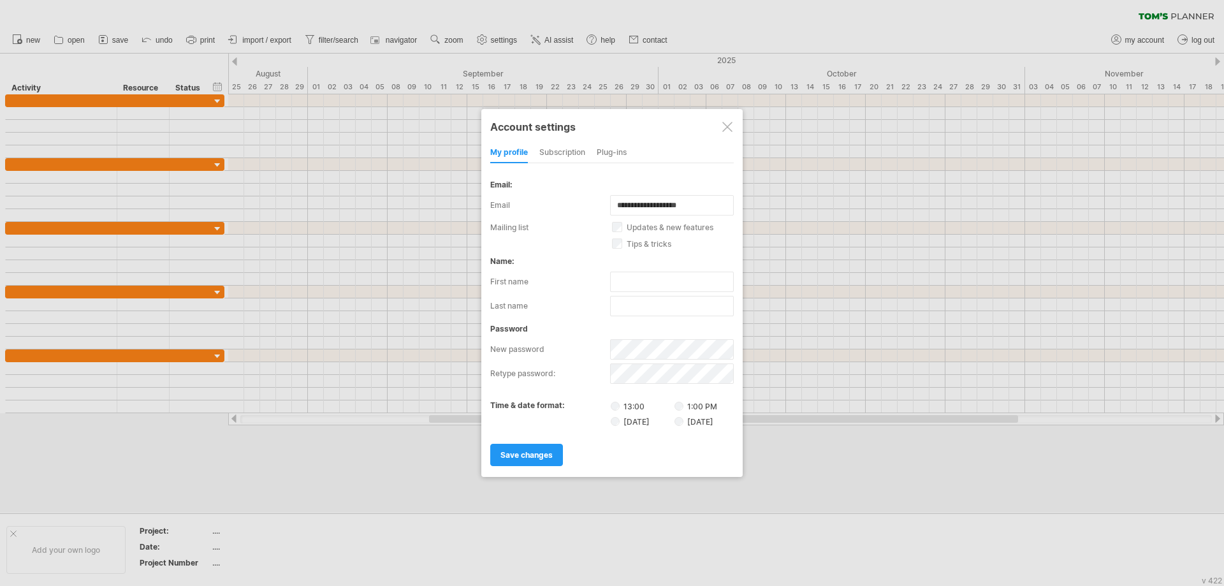
drag, startPoint x: 731, startPoint y: 126, endPoint x: 574, endPoint y: 61, distance: 169.8
click at [731, 126] on div at bounding box center [727, 127] width 10 height 10
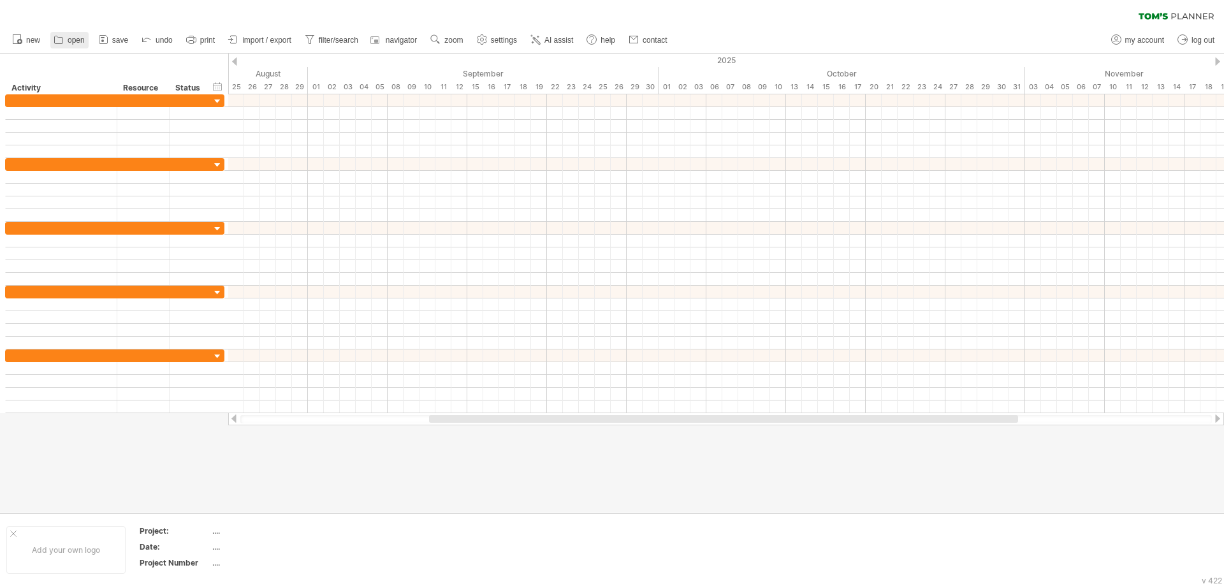
click at [80, 41] on span "open" at bounding box center [76, 40] width 17 height 9
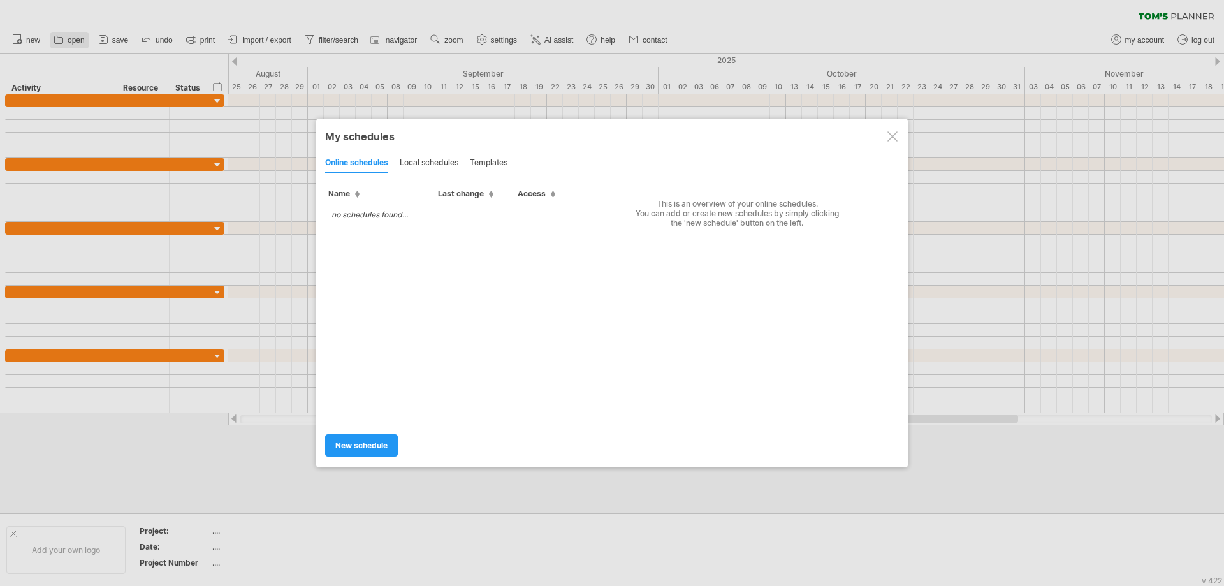
click at [80, 41] on div at bounding box center [612, 293] width 1224 height 586
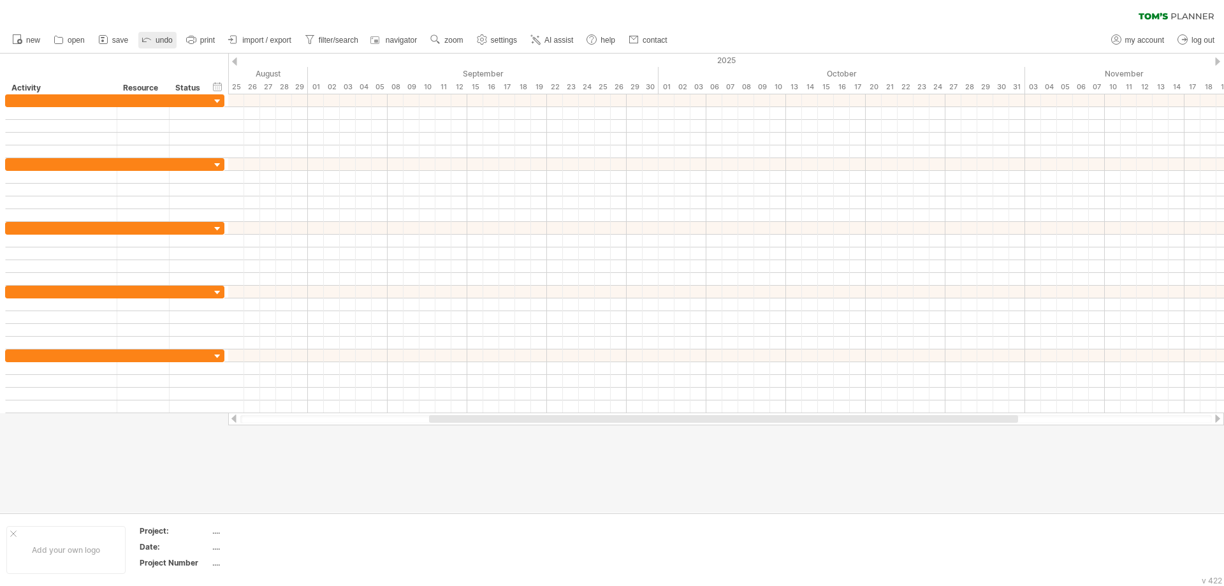
click at [166, 35] on link "undo" at bounding box center [157, 40] width 38 height 17
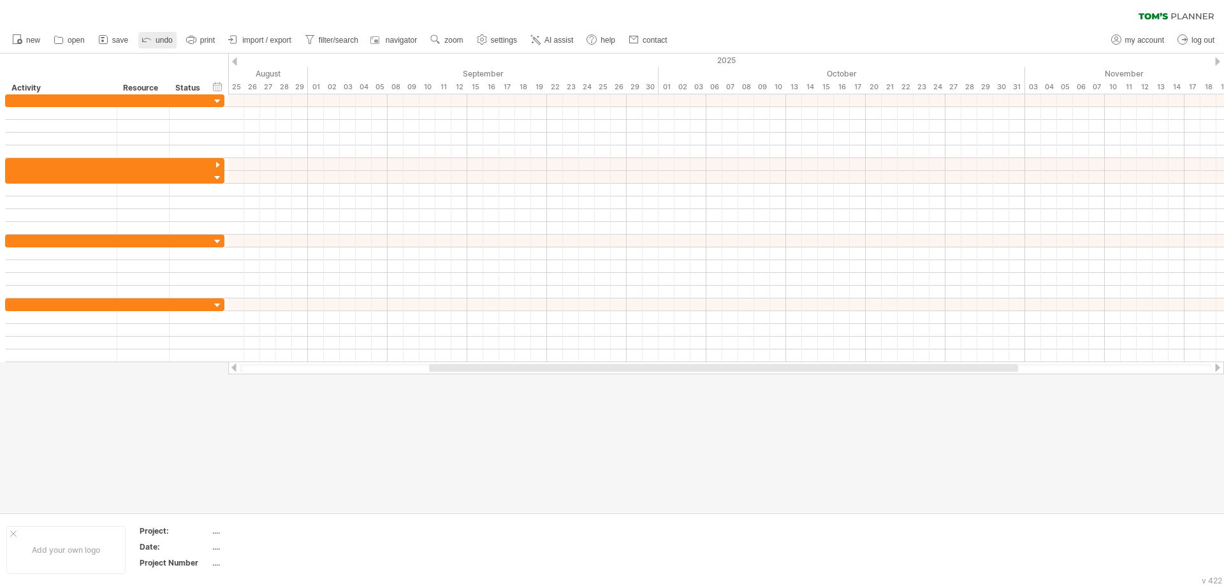
click at [166, 35] on link "undo" at bounding box center [157, 40] width 38 height 17
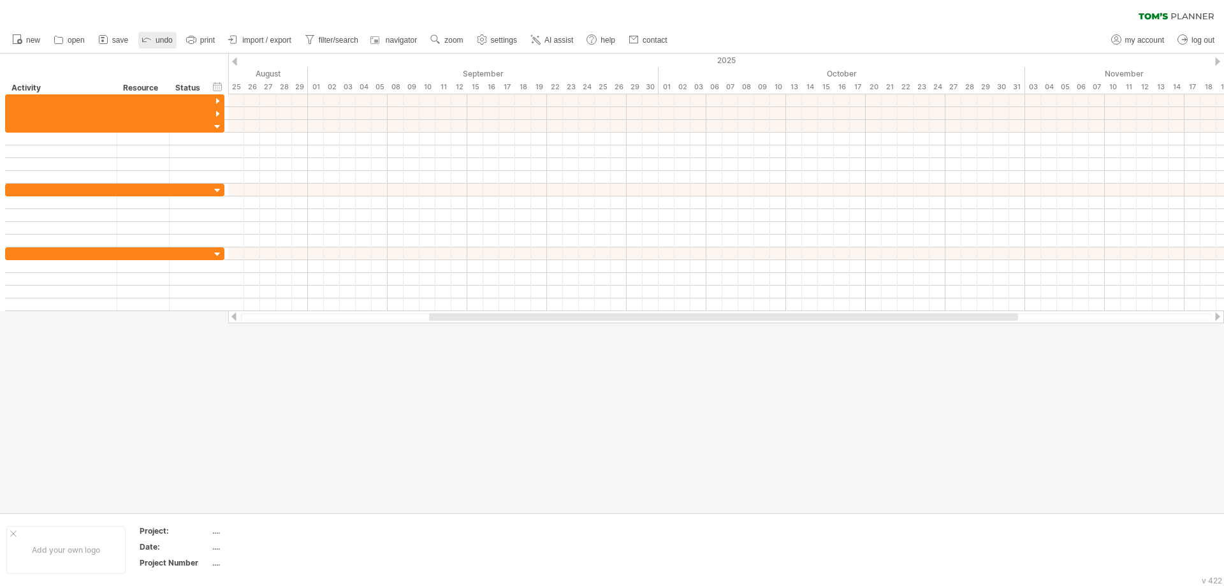
click at [166, 35] on link "undo" at bounding box center [157, 40] width 38 height 17
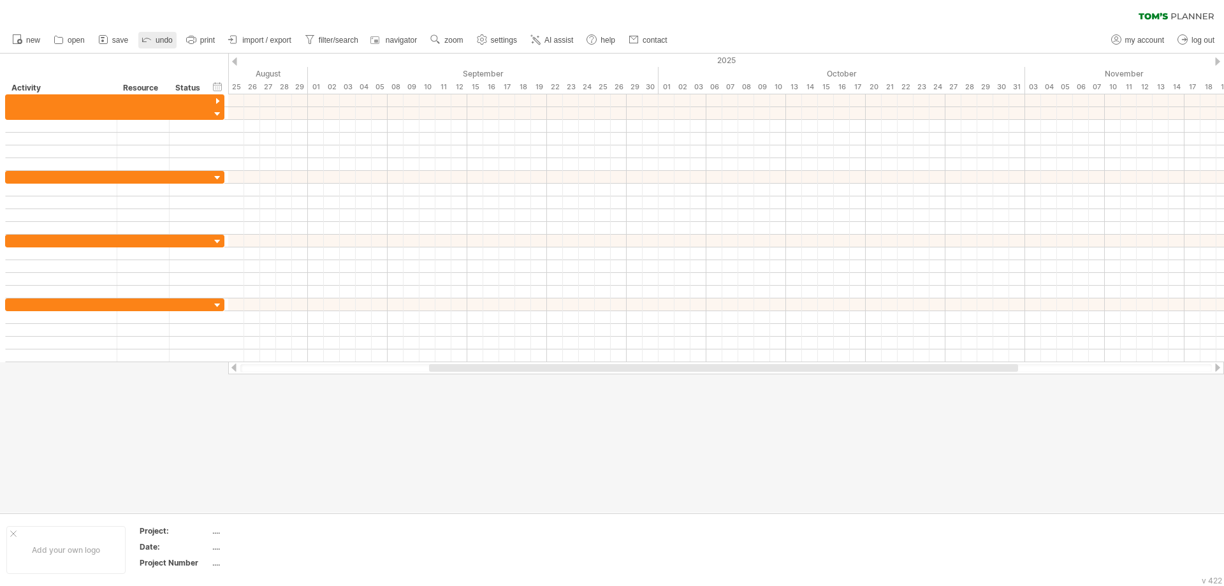
click at [166, 35] on link "undo" at bounding box center [157, 40] width 38 height 17
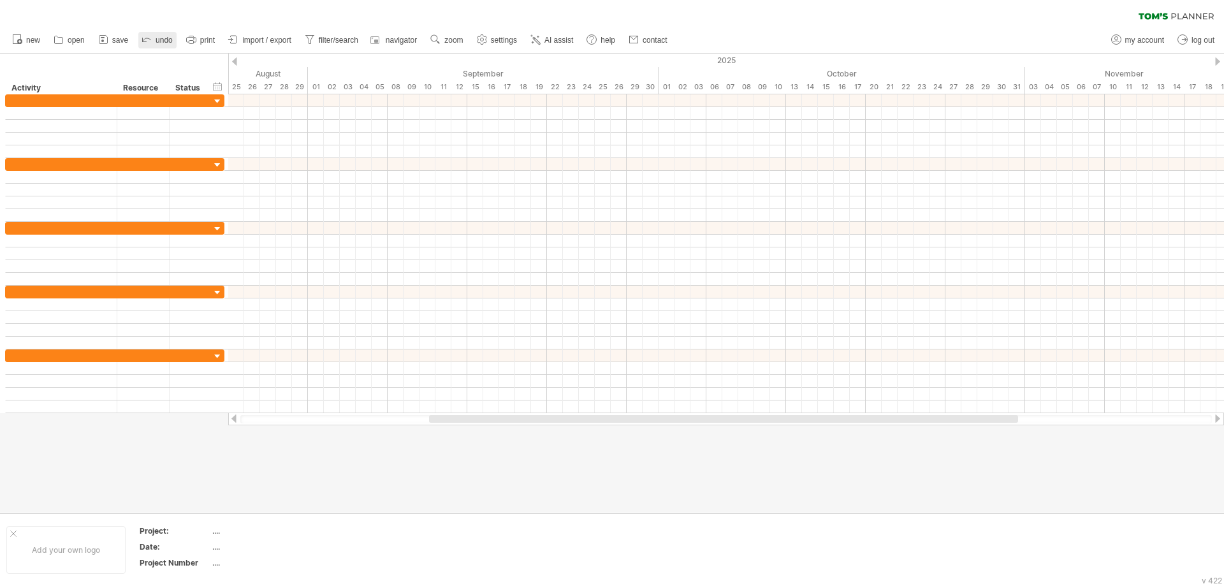
click at [166, 35] on link "undo" at bounding box center [157, 40] width 38 height 17
click at [166, 36] on span "undo" at bounding box center [164, 40] width 17 height 9
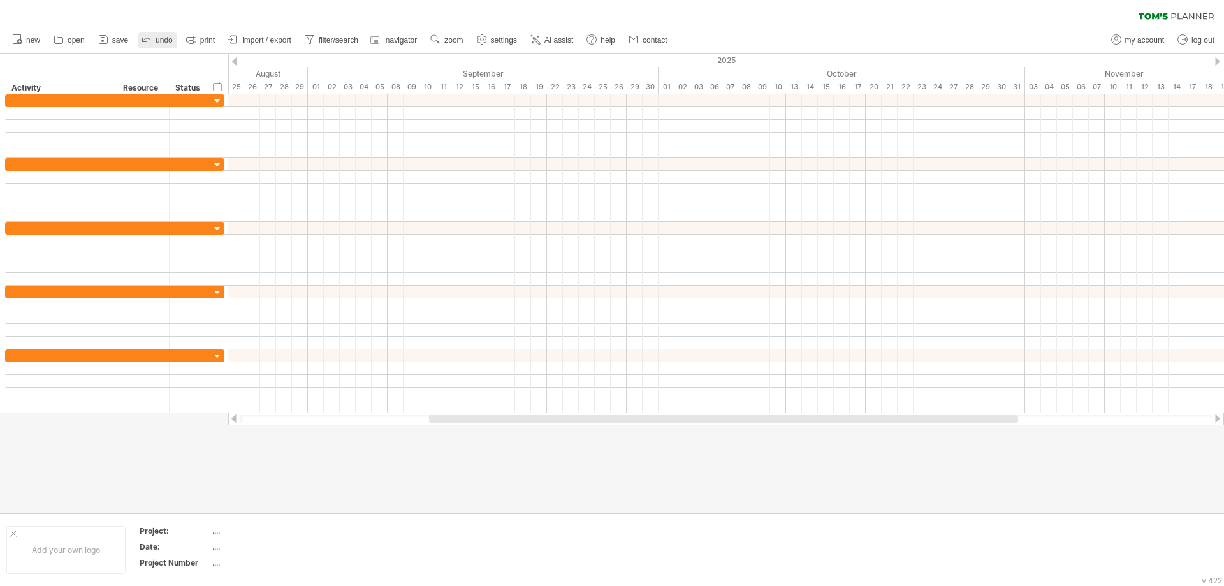
click at [166, 36] on span "undo" at bounding box center [164, 40] width 17 height 9
click at [164, 36] on span "undo" at bounding box center [164, 40] width 17 height 9
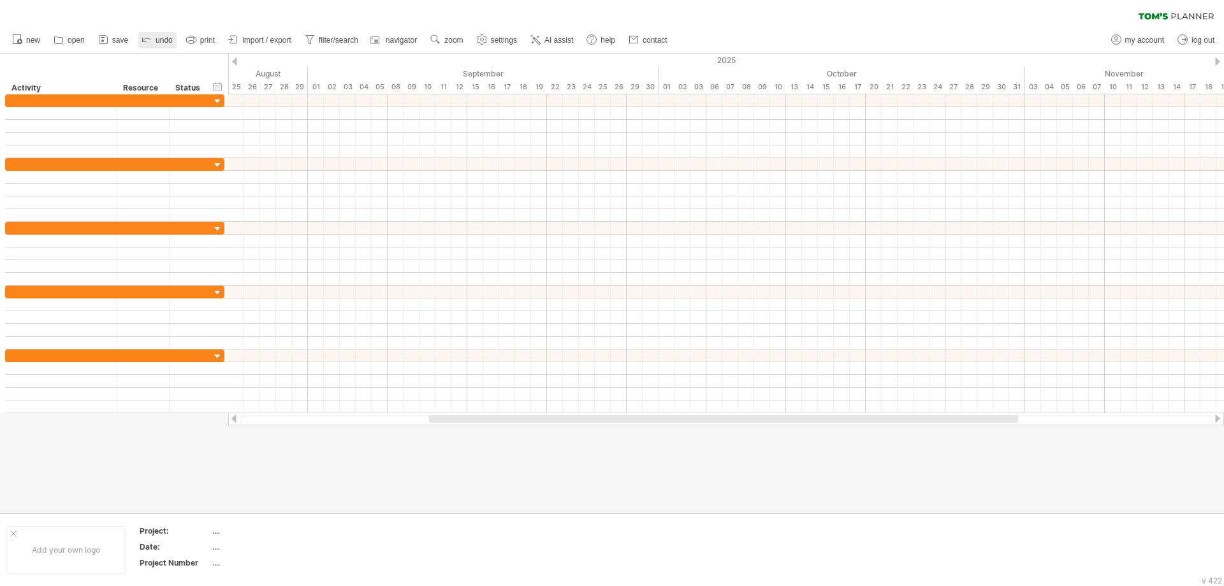
click at [164, 36] on span "undo" at bounding box center [164, 40] width 17 height 9
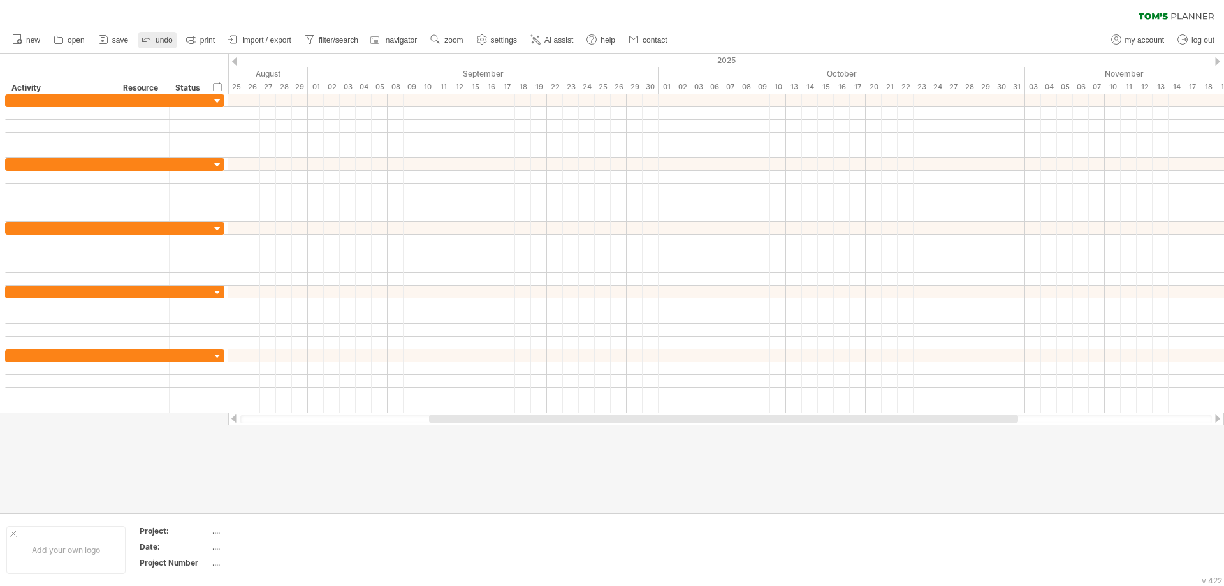
click at [157, 40] on span "undo" at bounding box center [164, 40] width 17 height 9
click at [154, 42] on link "undo" at bounding box center [157, 40] width 38 height 17
